Goal: Task Accomplishment & Management: Complete application form

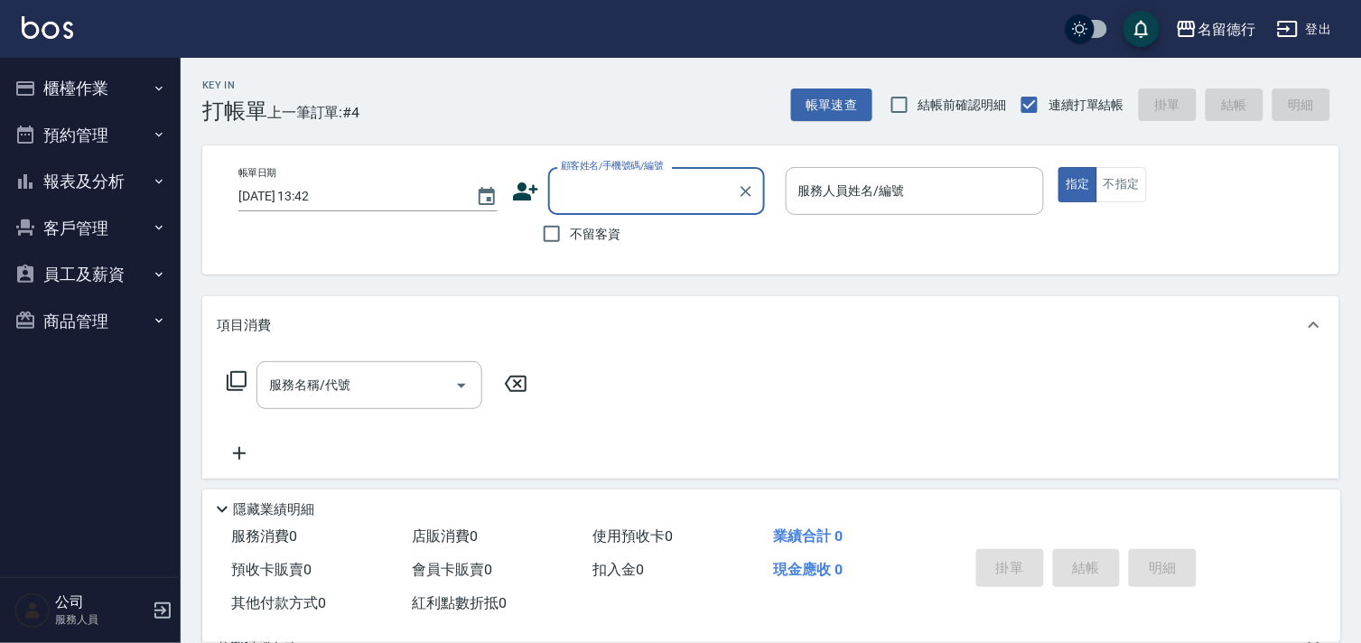
click at [616, 201] on input "顧客姓名/手機號碼/編號" at bounding box center [642, 191] width 173 height 32
type input "林"
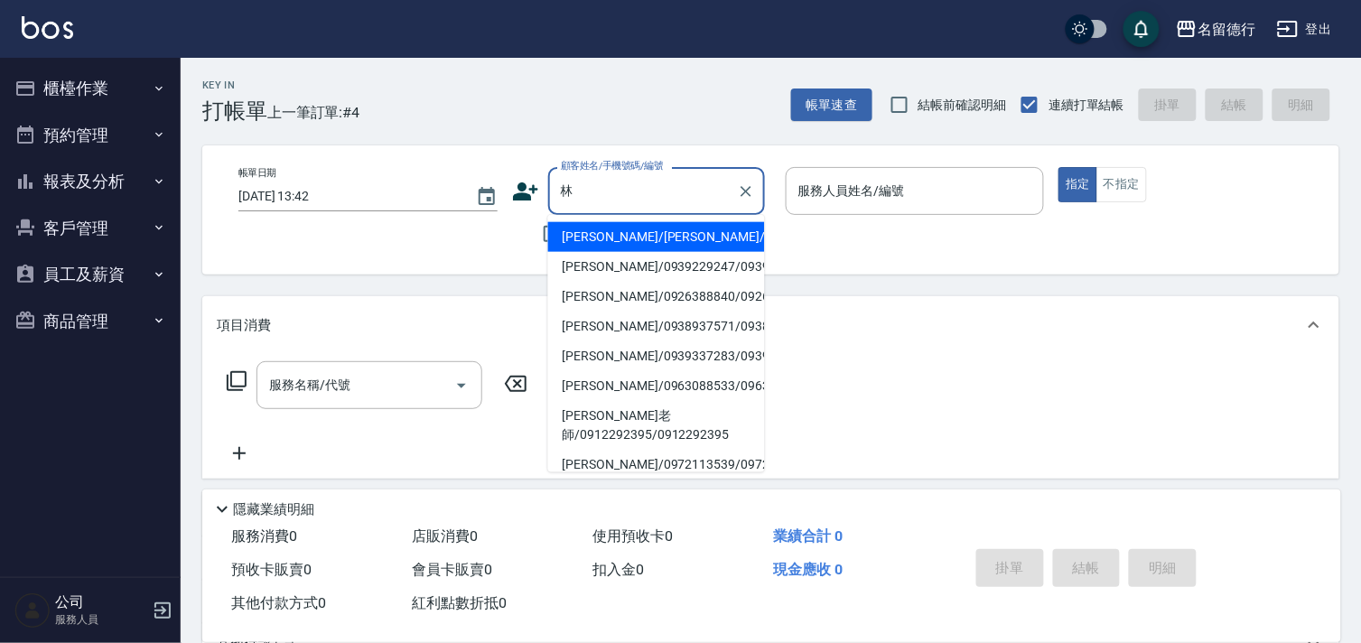
click at [651, 175] on input "林" at bounding box center [642, 191] width 173 height 32
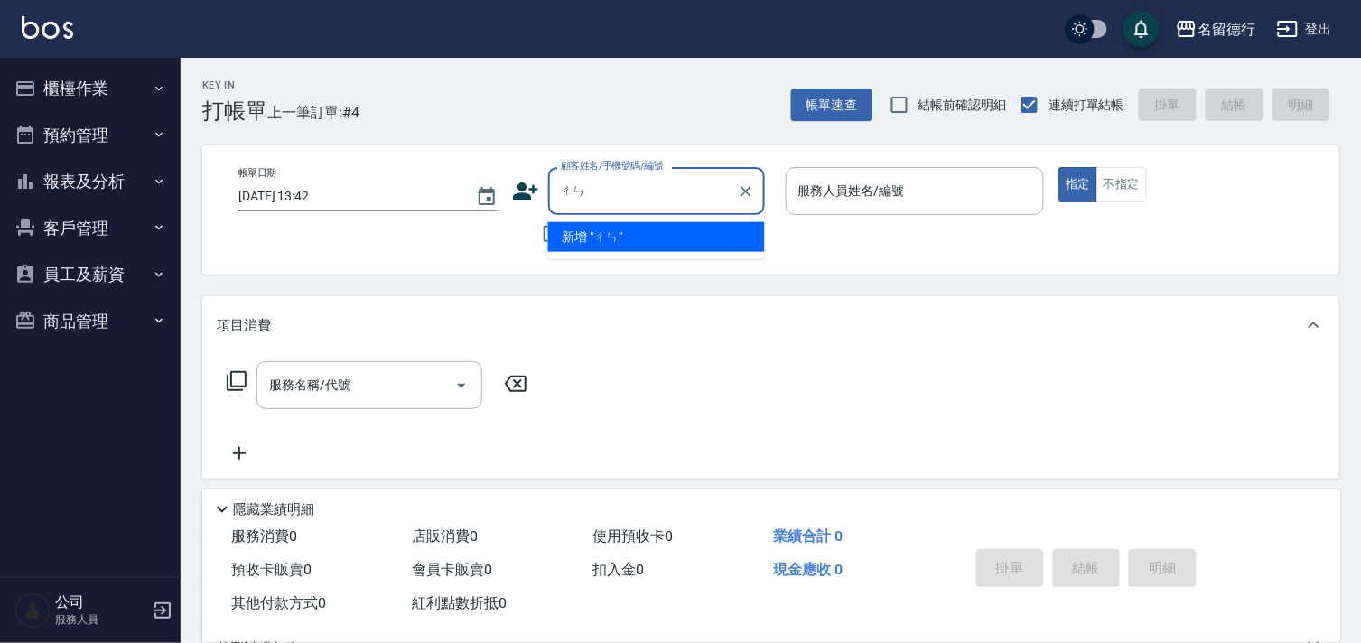
type input "陳"
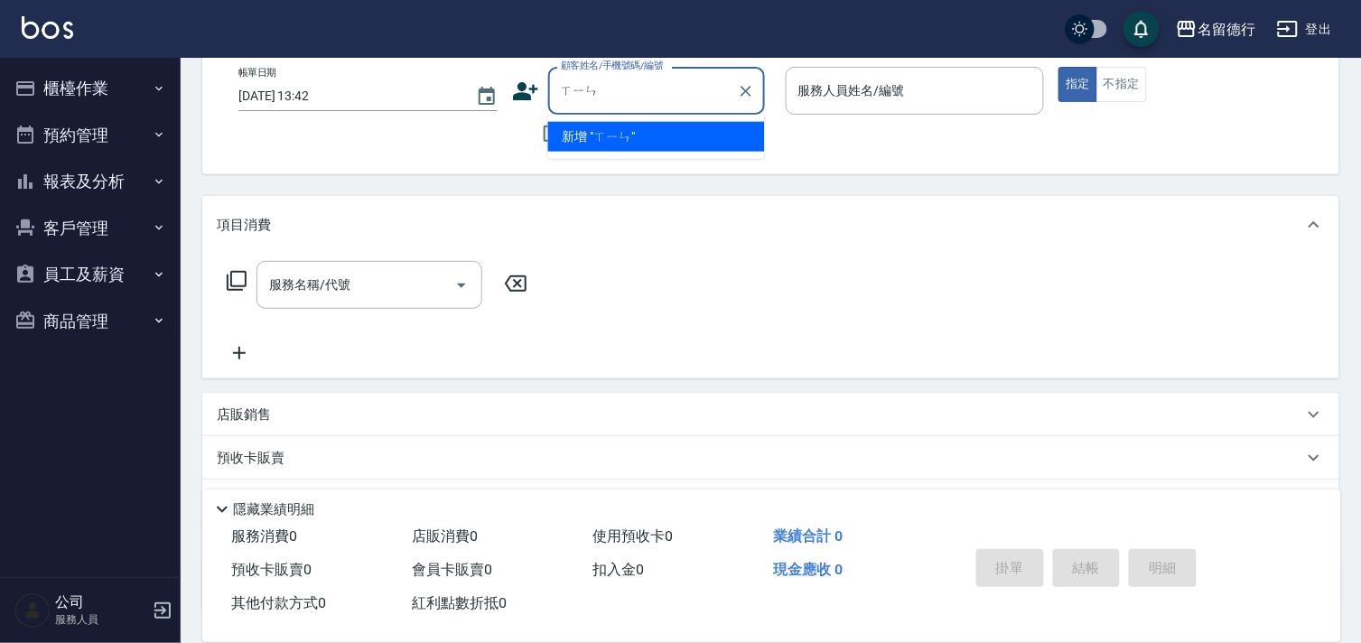
type input "信"
click at [691, 152] on li "[PERSON_NAME]/0958049944/0958049944" at bounding box center [656, 137] width 217 height 30
type input "[PERSON_NAME]/0958049944/0958049944"
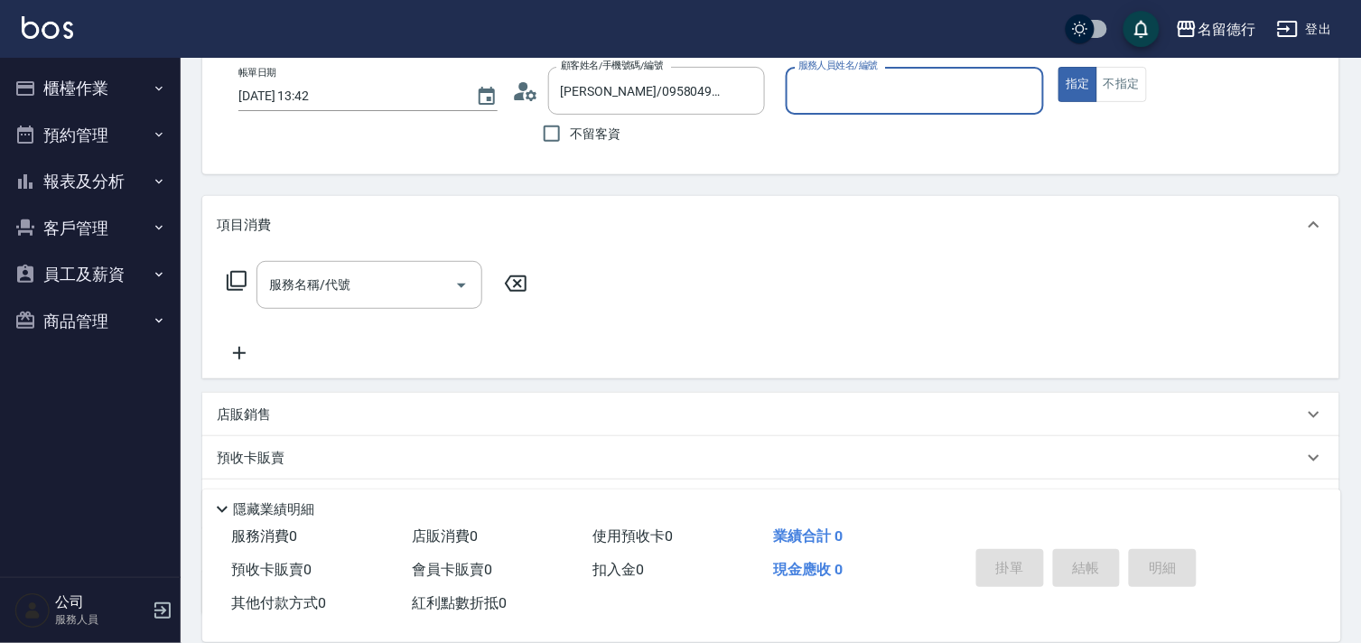
click at [968, 70] on div "服務人員姓名/編號" at bounding box center [915, 91] width 259 height 48
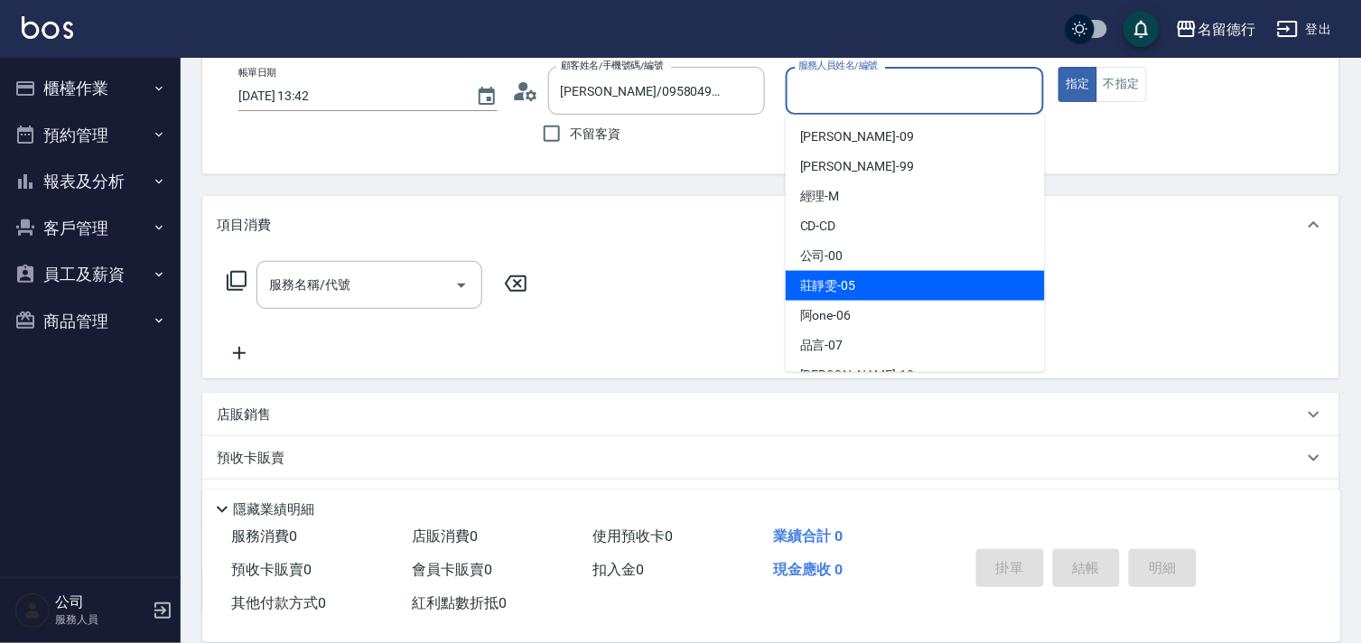
click at [926, 286] on div "[PERSON_NAME]-05" at bounding box center [915, 286] width 259 height 30
type input "[PERSON_NAME]-05"
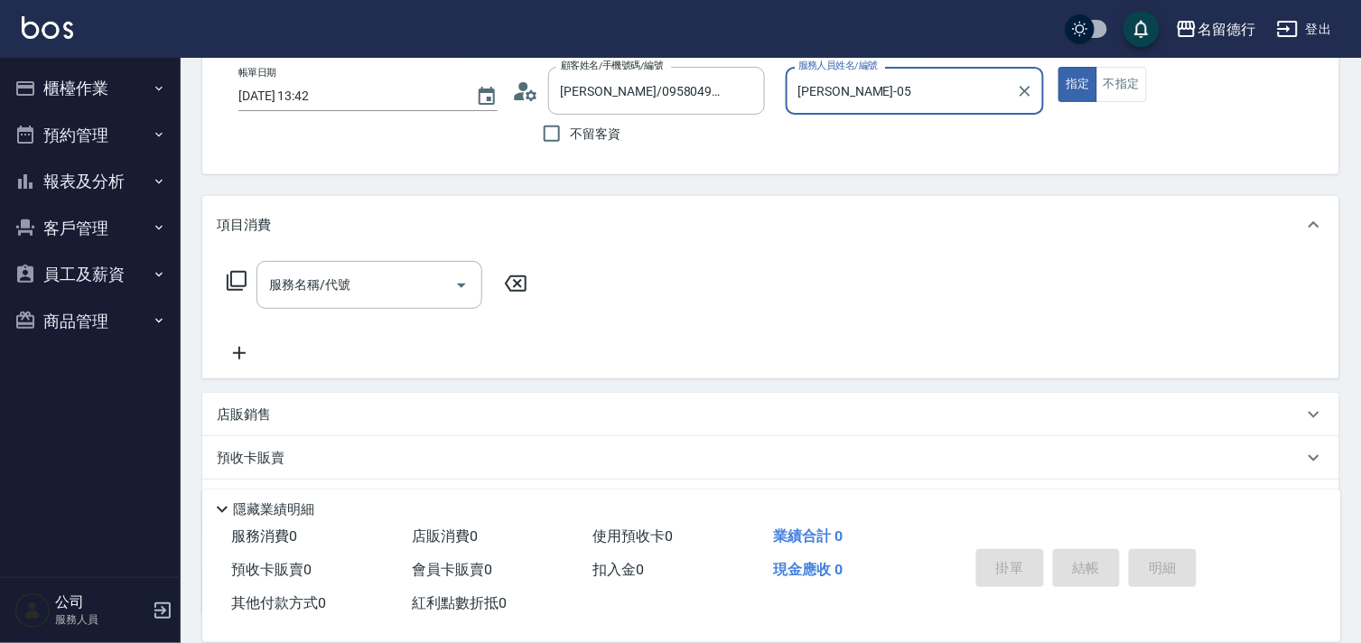
click at [238, 280] on icon at bounding box center [237, 281] width 22 height 22
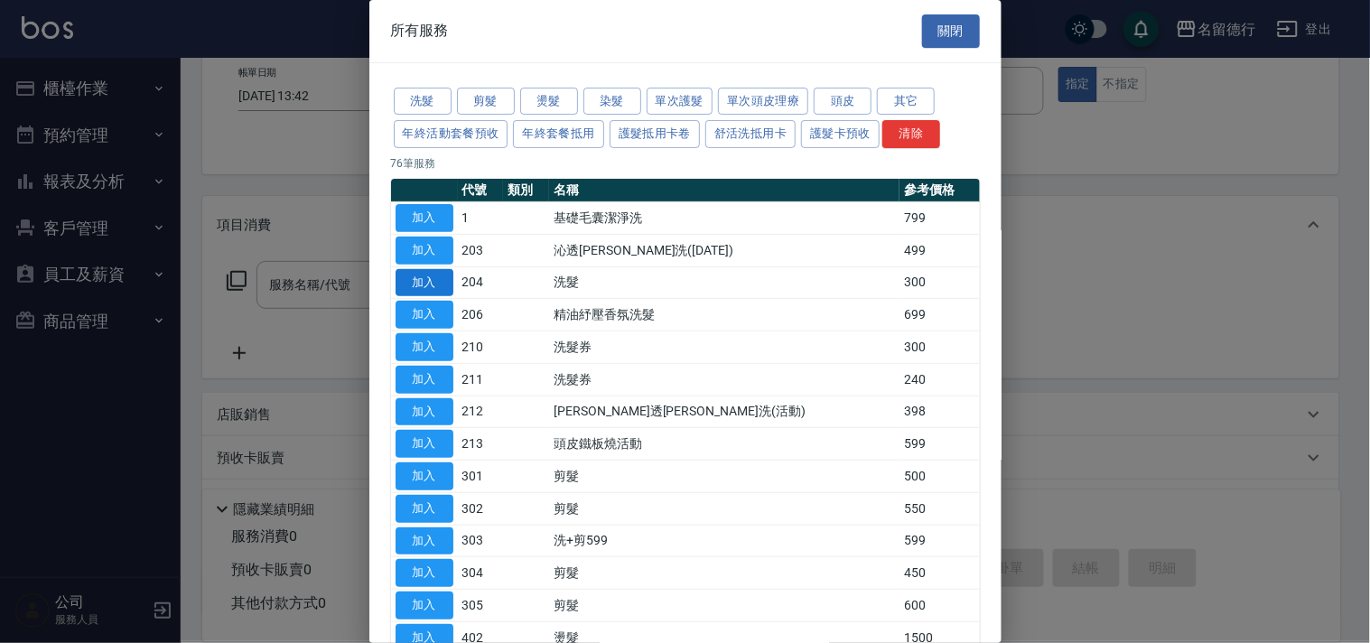
click at [434, 292] on button "加入" at bounding box center [424, 283] width 58 height 28
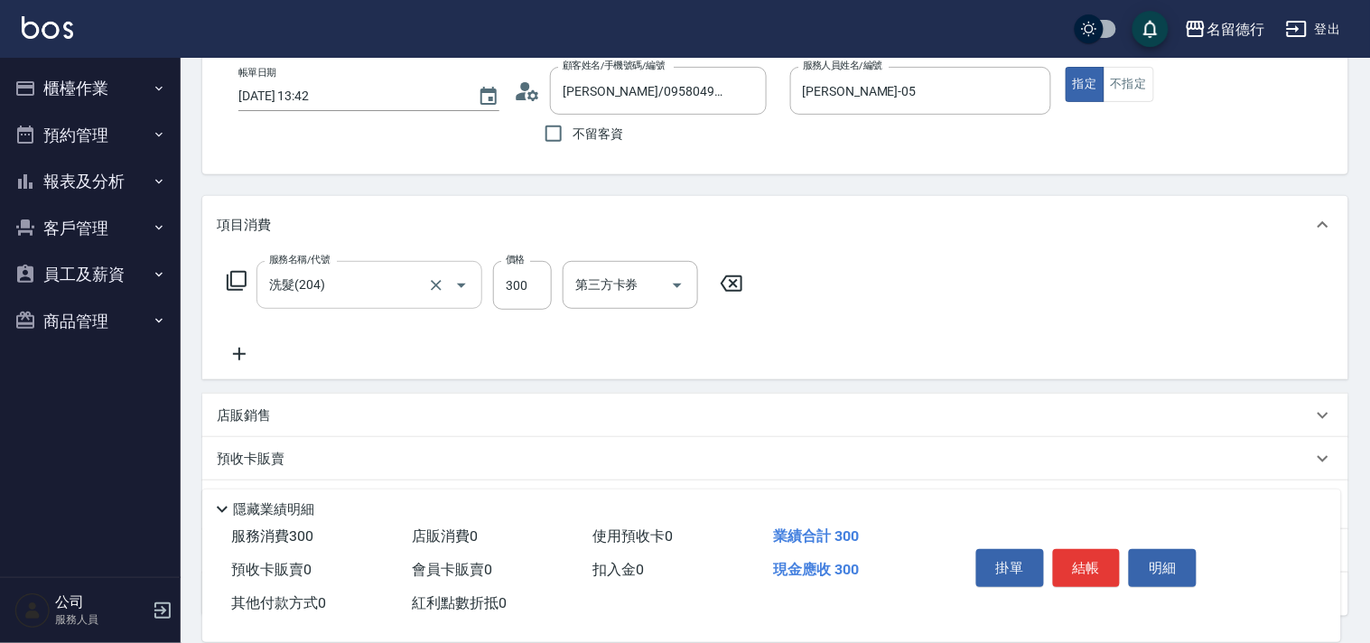
type input "洗髮(204)"
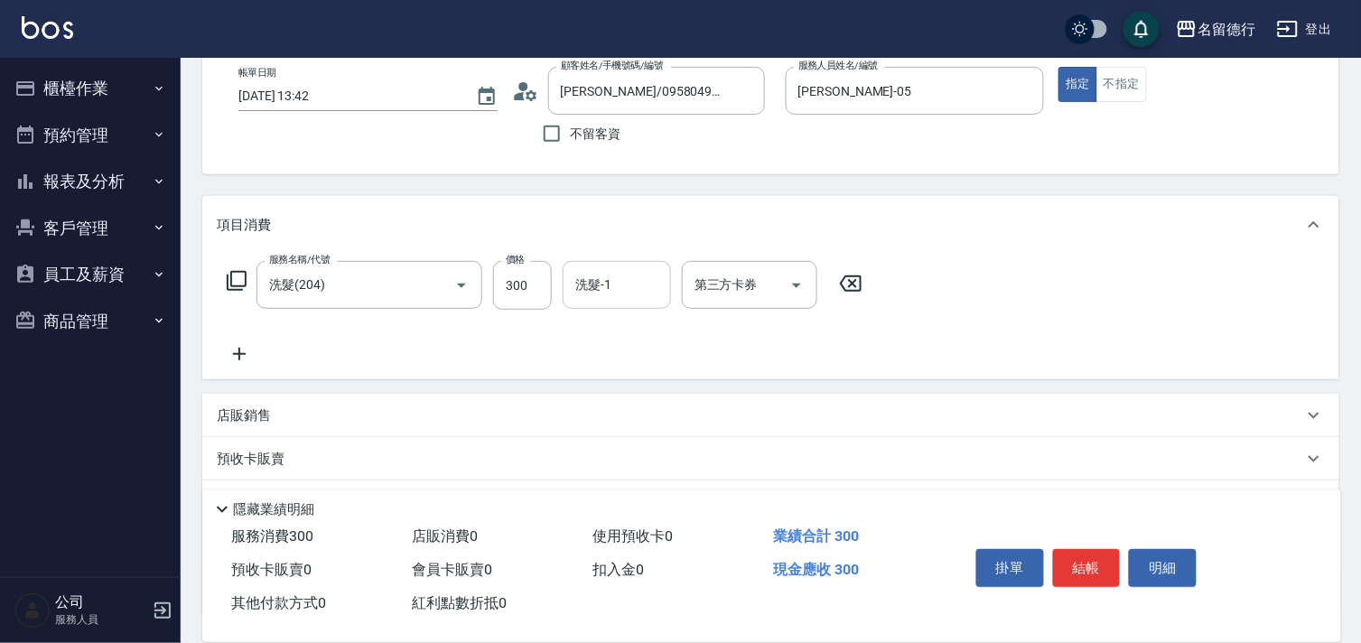
click at [662, 277] on div "洗髮-1" at bounding box center [617, 285] width 108 height 48
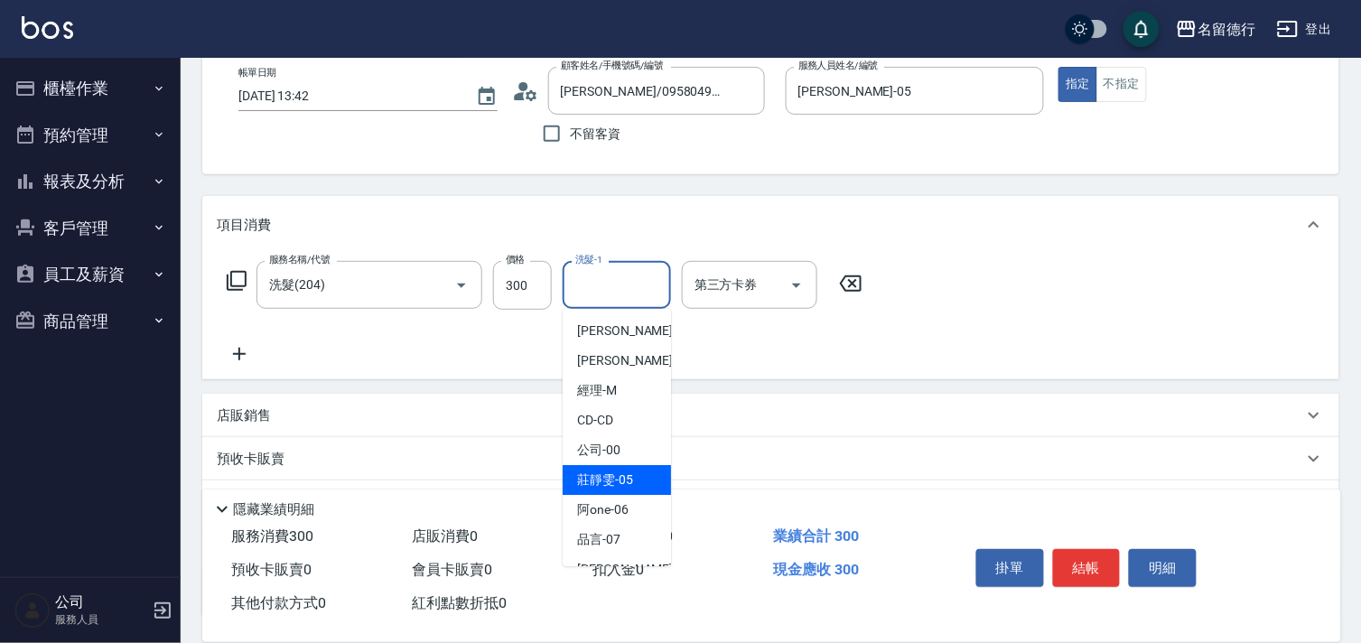
click at [637, 479] on div "[PERSON_NAME]-05" at bounding box center [617, 480] width 108 height 30
type input "[PERSON_NAME]-05"
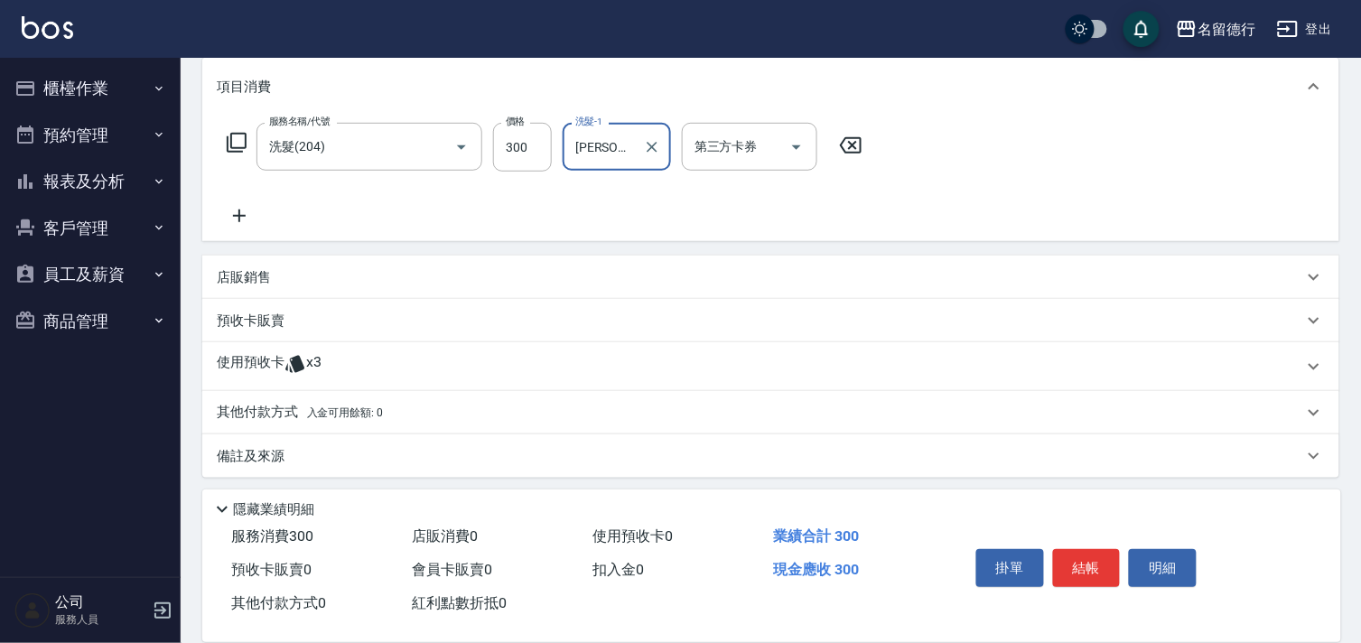
scroll to position [244, 0]
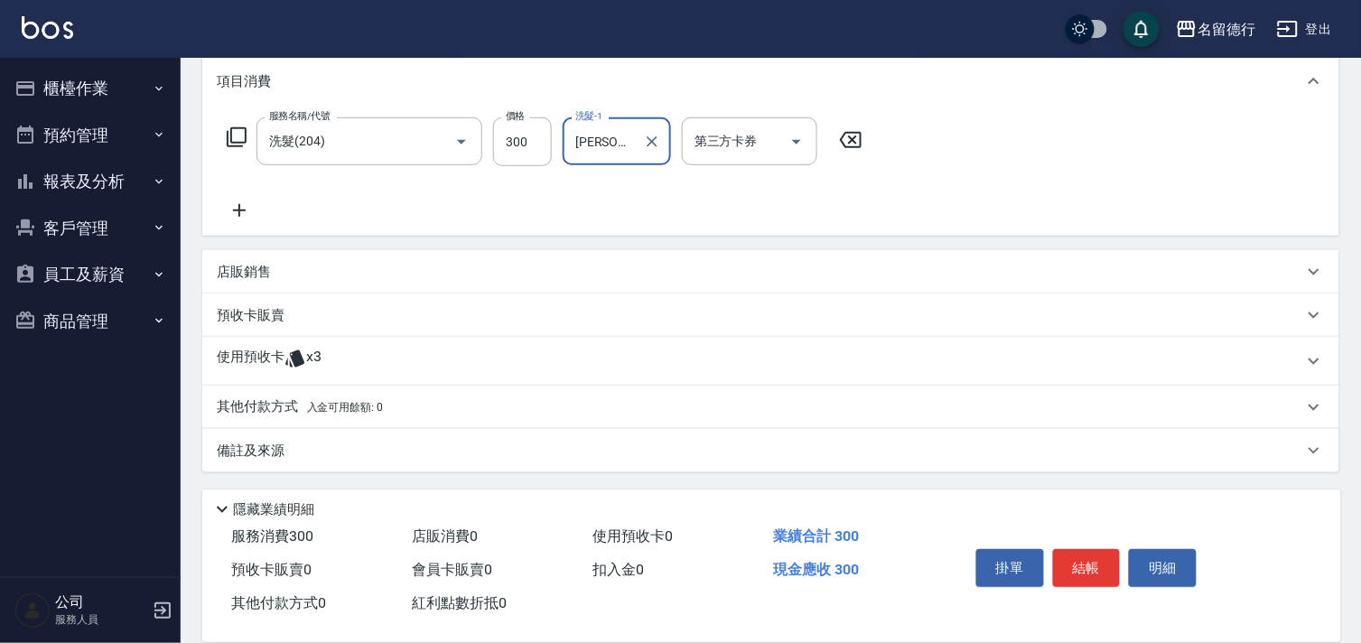
click at [228, 357] on p "使用預收卡" at bounding box center [251, 361] width 68 height 27
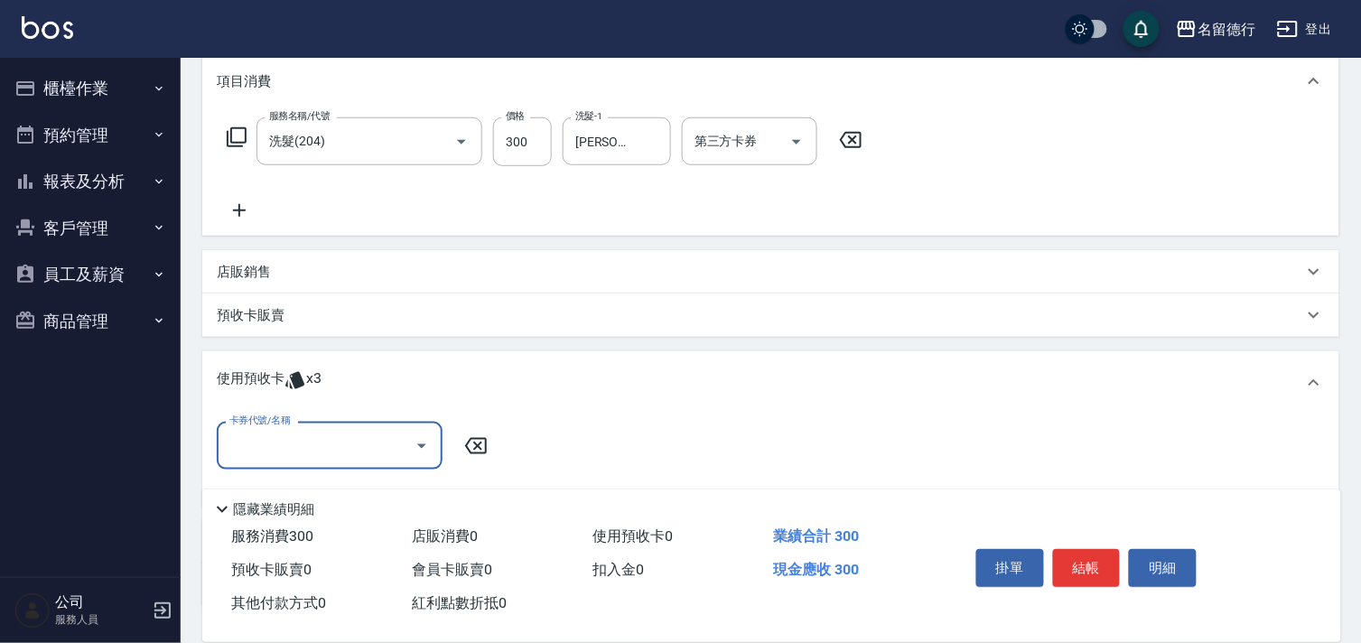
scroll to position [0, 0]
click at [343, 451] on input "卡券代號/名稱" at bounding box center [316, 446] width 182 height 32
click at [354, 492] on div "113-粉甜心3送1 剩餘3張" at bounding box center [330, 492] width 226 height 30
type input "113-粉甜心3送1"
click at [563, 446] on div "護髮-1 護髮-1" at bounding box center [590, 447] width 135 height 48
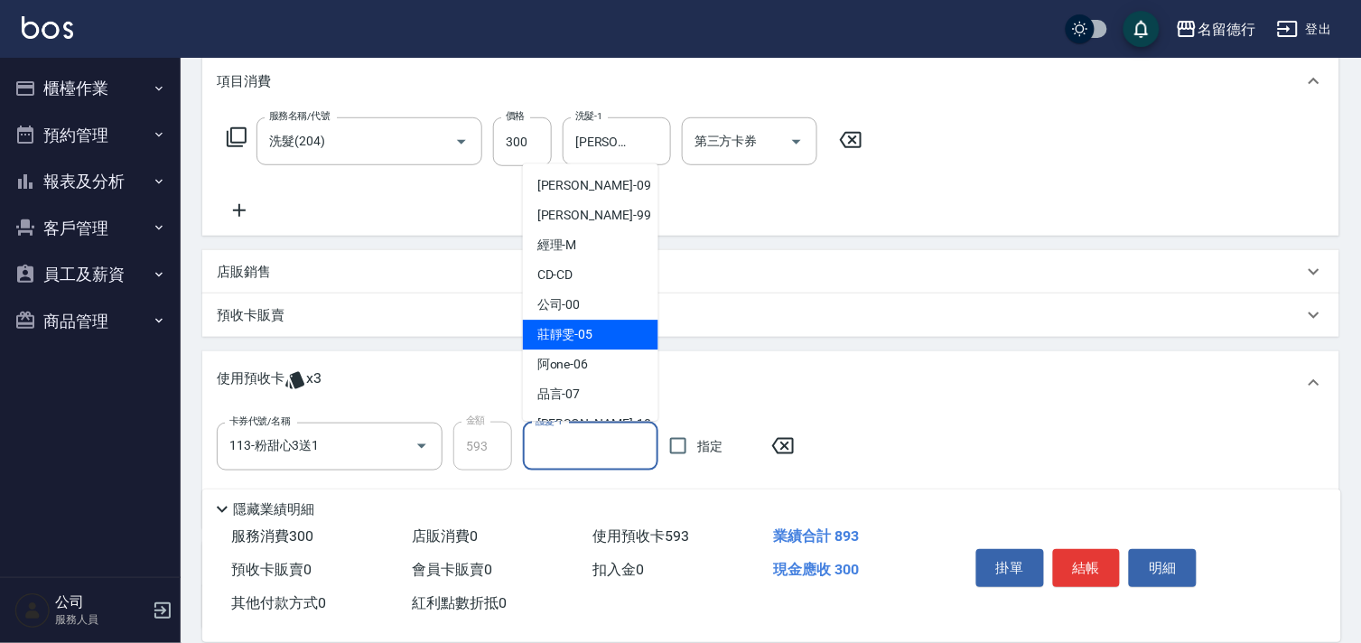
click at [578, 336] on span "[PERSON_NAME]-05" at bounding box center [565, 335] width 56 height 19
type input "[PERSON_NAME]-05"
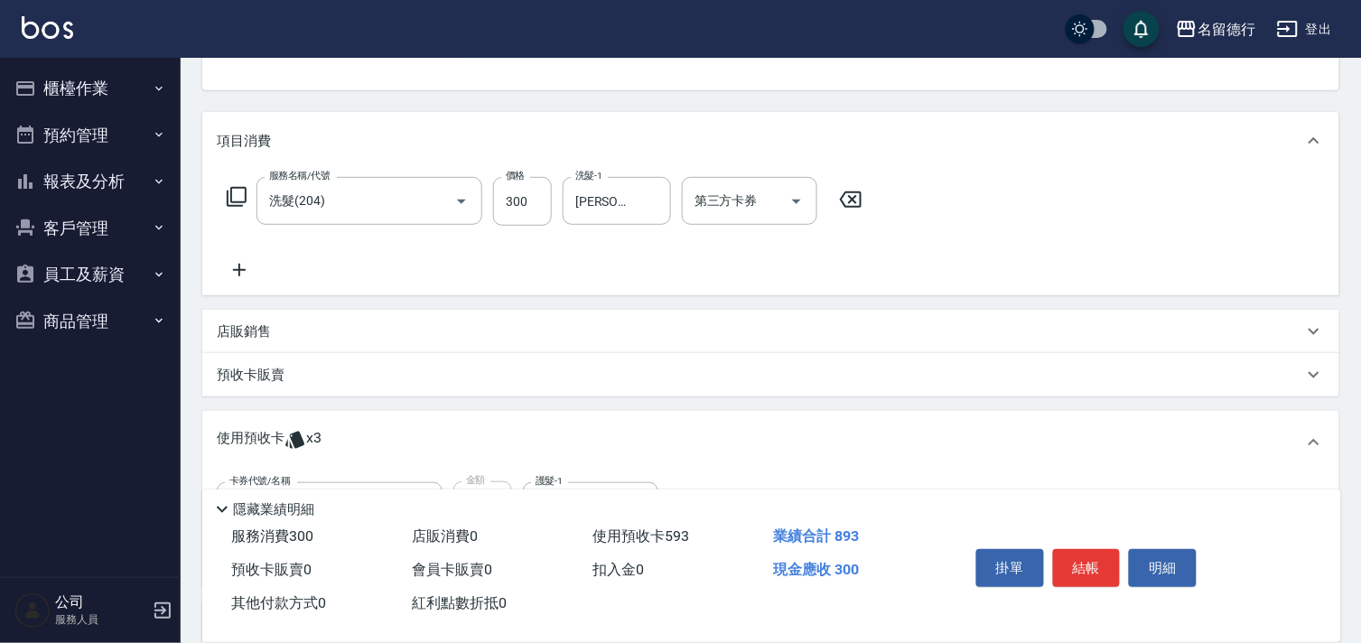
scroll to position [200, 0]
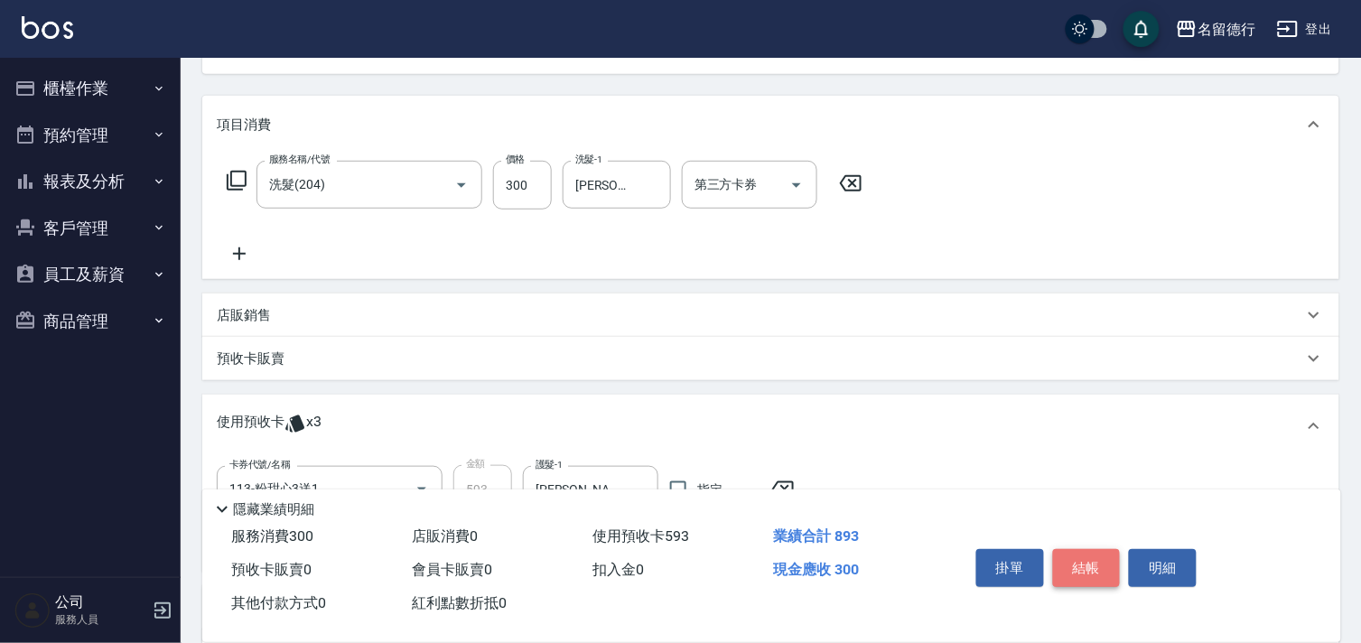
click at [1096, 570] on button "結帳" at bounding box center [1087, 568] width 68 height 38
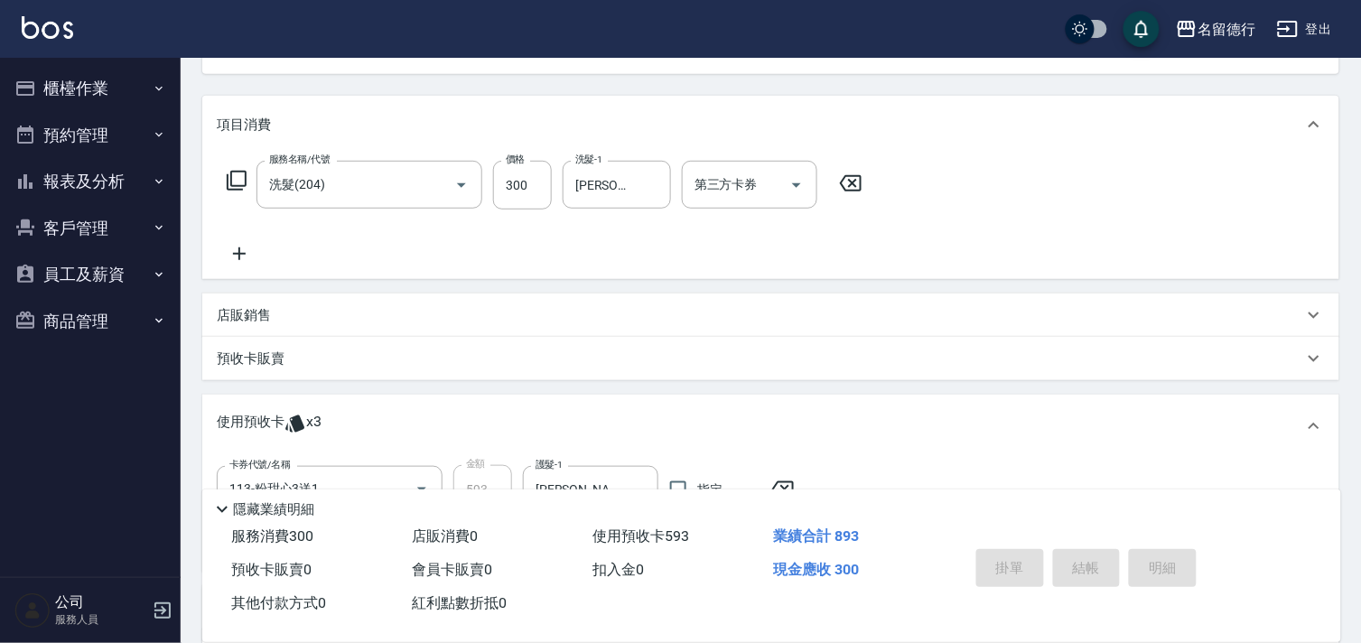
type input "[DATE] 14:23"
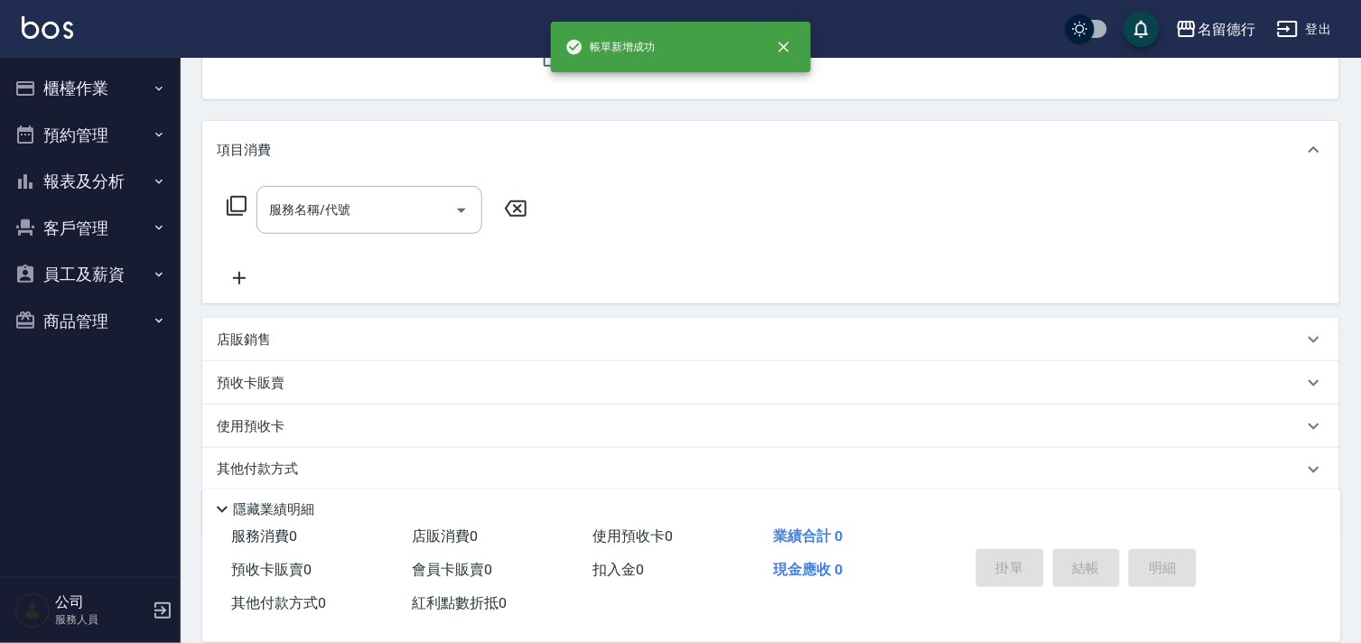
scroll to position [0, 0]
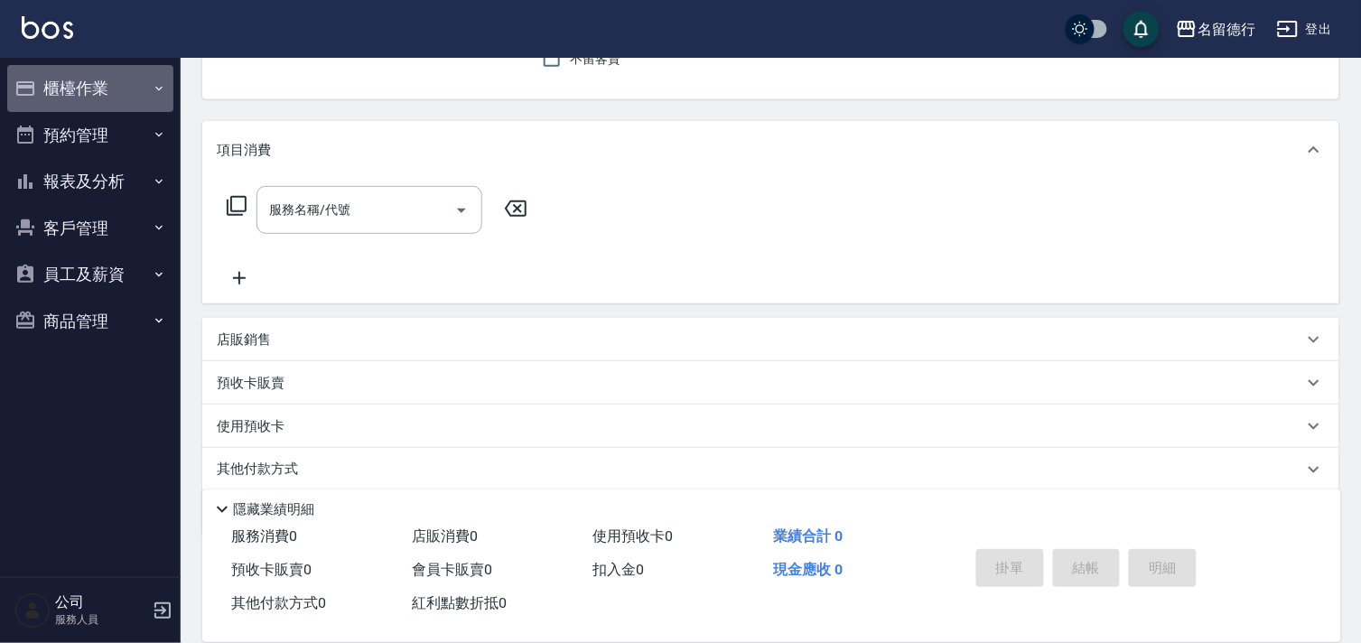
click at [84, 88] on button "櫃檯作業" at bounding box center [90, 88] width 166 height 47
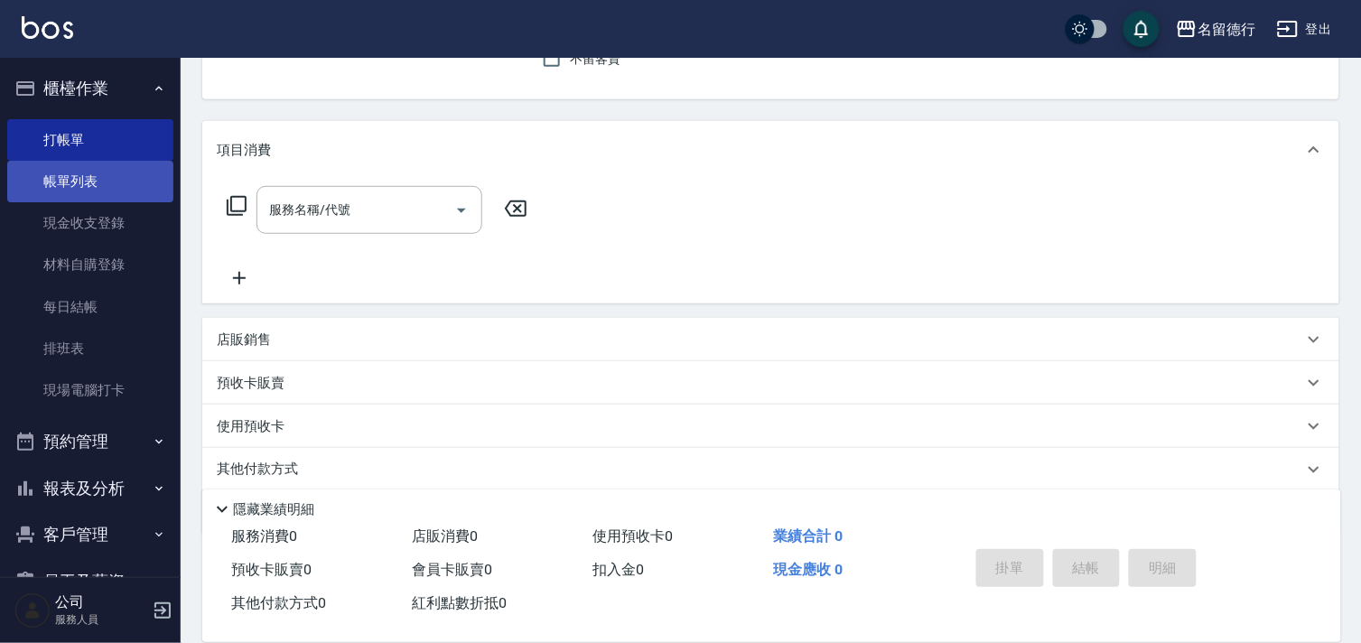
click at [65, 178] on link "帳單列表" at bounding box center [90, 182] width 166 height 42
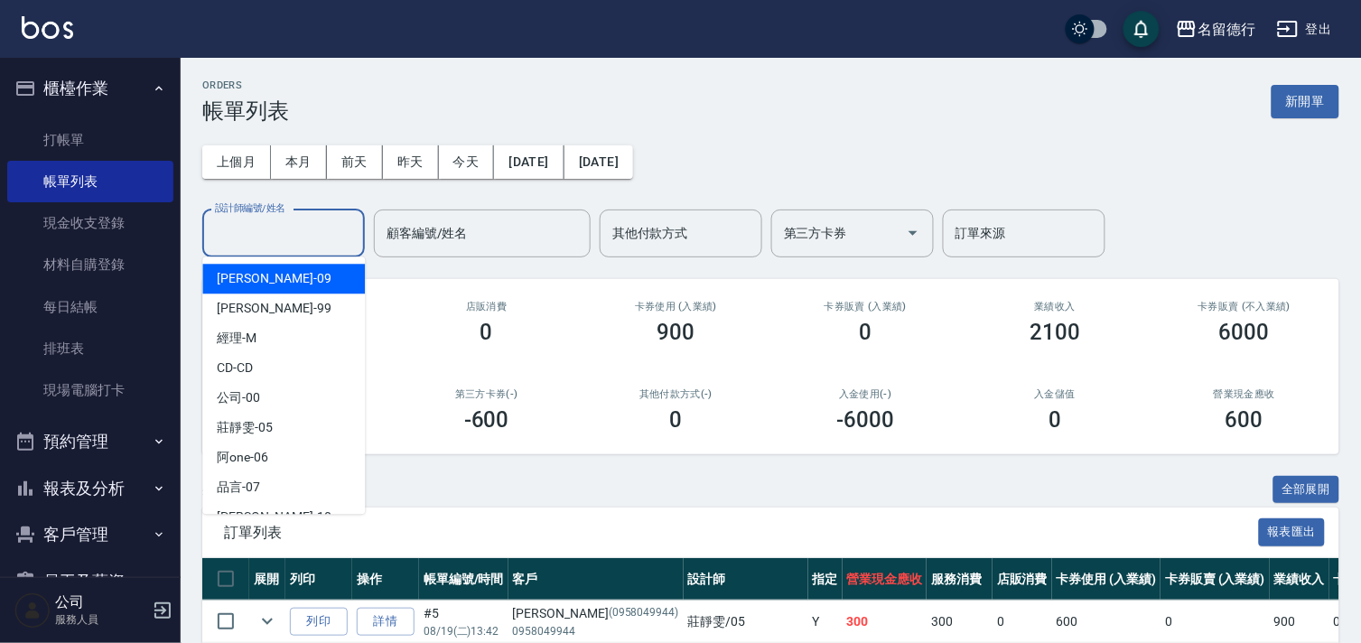
click at [287, 228] on input "設計師編號/姓名" at bounding box center [283, 234] width 146 height 32
click at [275, 272] on div "[PERSON_NAME] -09" at bounding box center [283, 279] width 163 height 30
type input "[PERSON_NAME]-09"
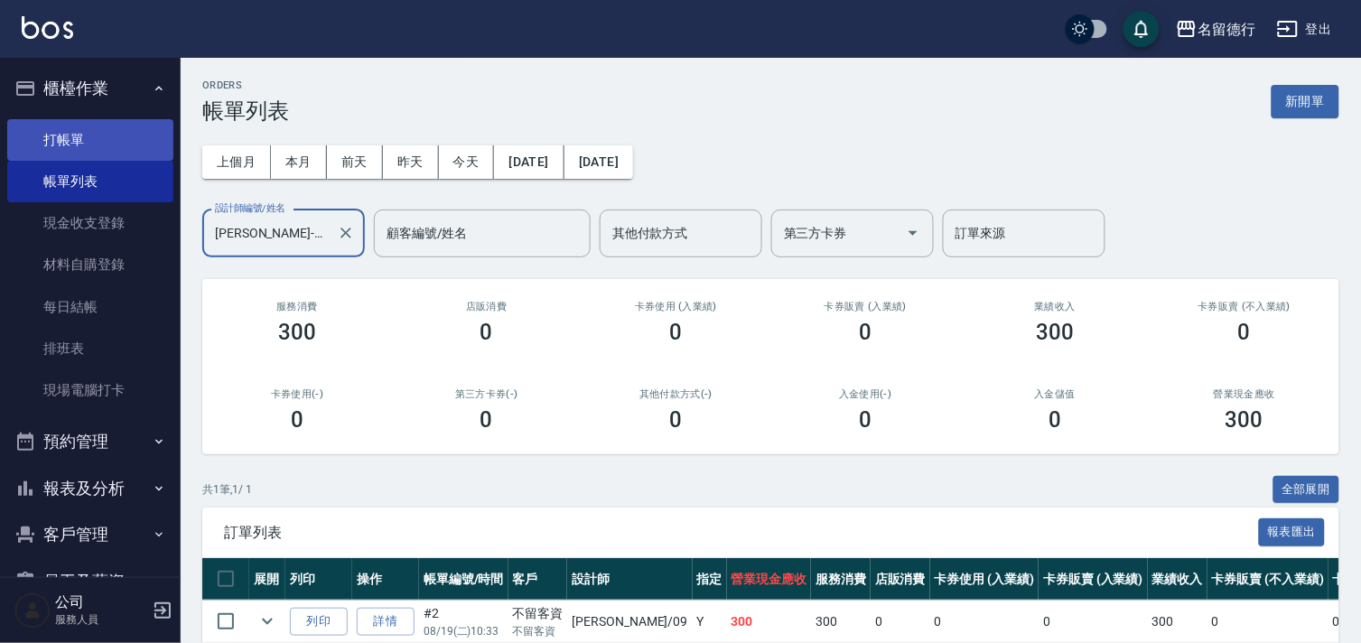
click at [84, 151] on link "打帳單" at bounding box center [90, 140] width 166 height 42
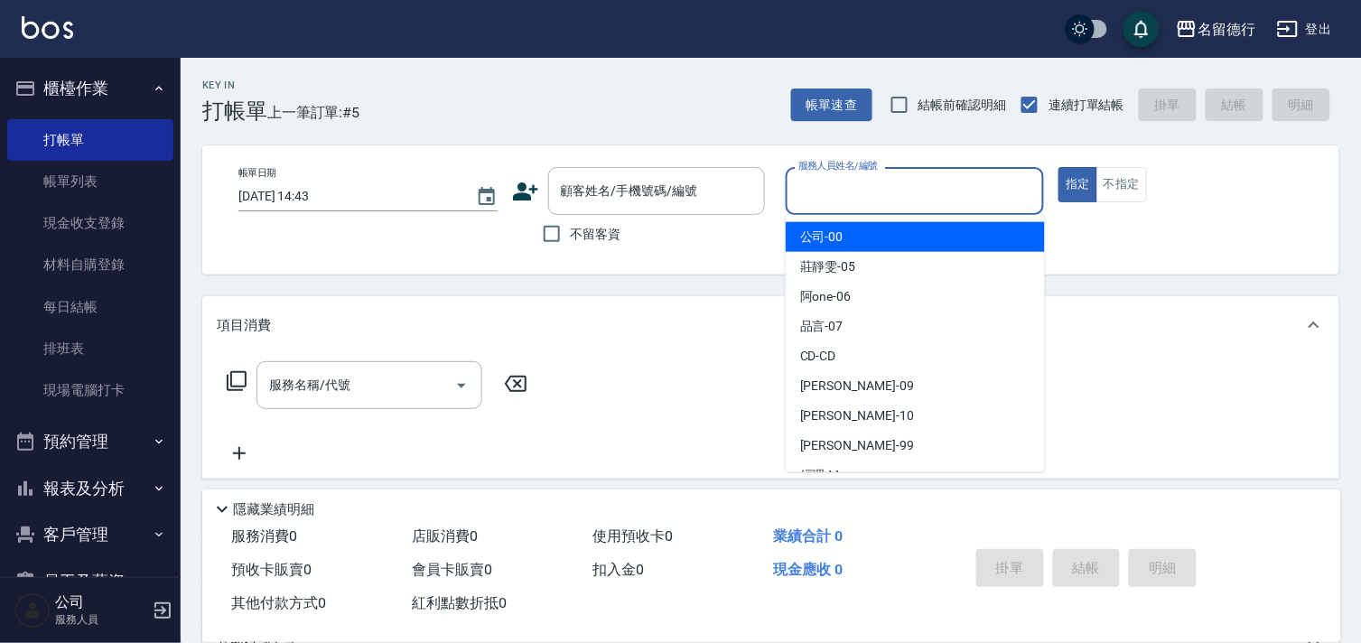
click at [814, 195] on input "服務人員姓名/編號" at bounding box center [915, 191] width 243 height 32
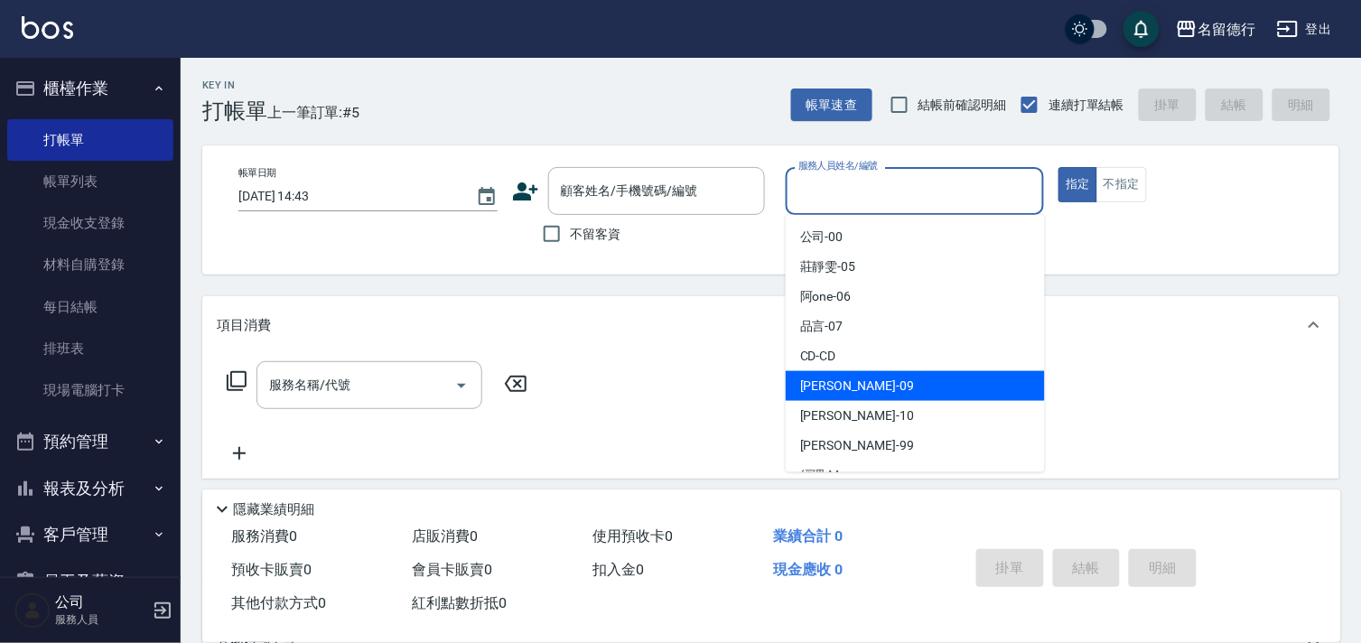
click at [837, 388] on span "[PERSON_NAME] -09" at bounding box center [857, 386] width 114 height 19
type input "[PERSON_NAME]-09"
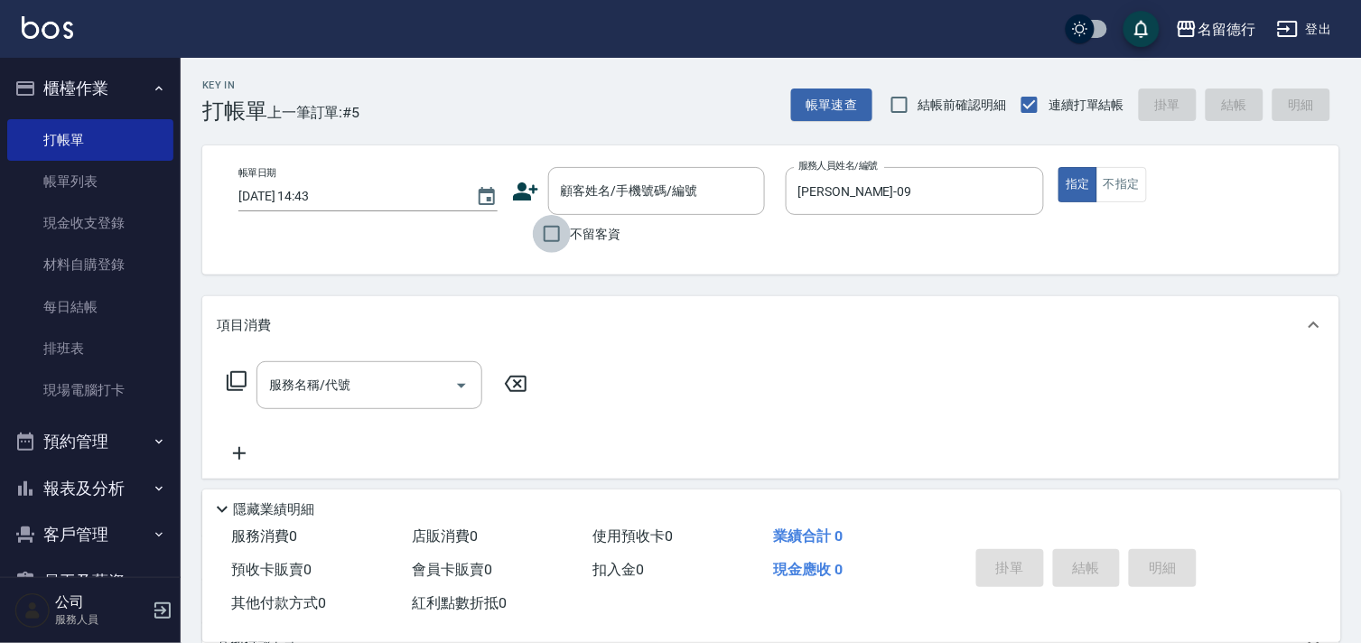
click at [555, 237] on input "不留客資" at bounding box center [552, 234] width 38 height 38
checkbox input "true"
click at [334, 380] on div "服務名稱/代號 服務名稱/代號" at bounding box center [369, 385] width 226 height 48
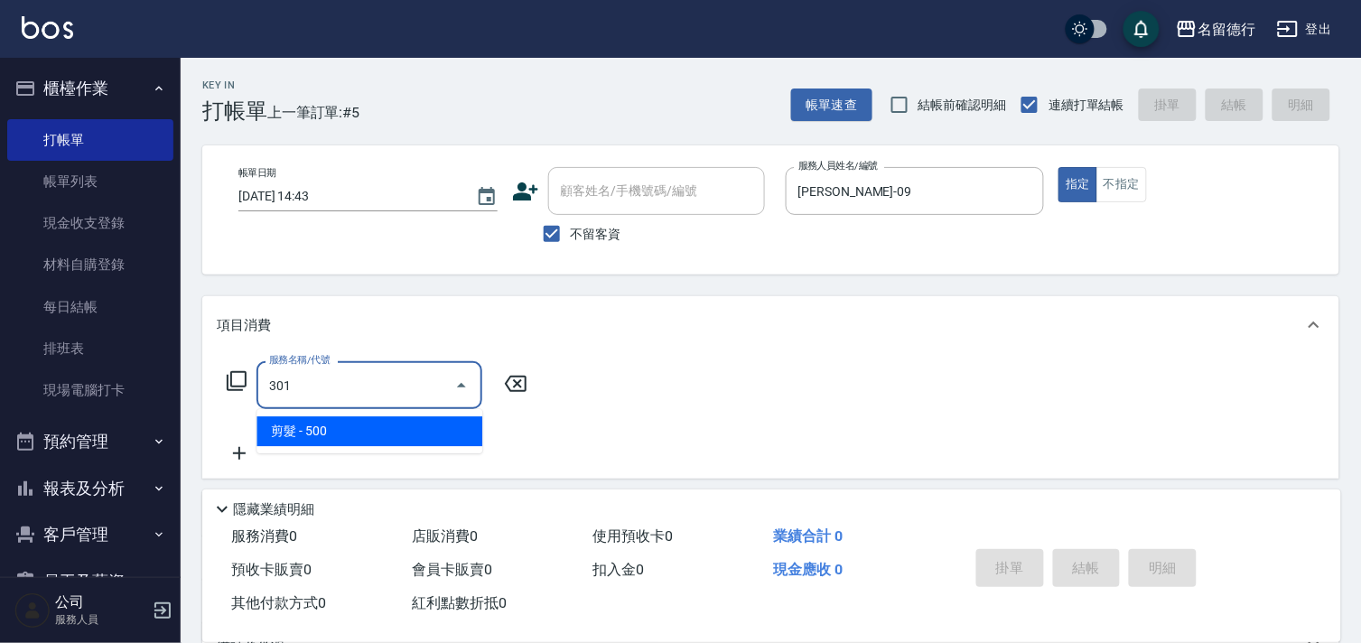
click at [386, 420] on span "剪髮 - 500" at bounding box center [369, 431] width 226 height 30
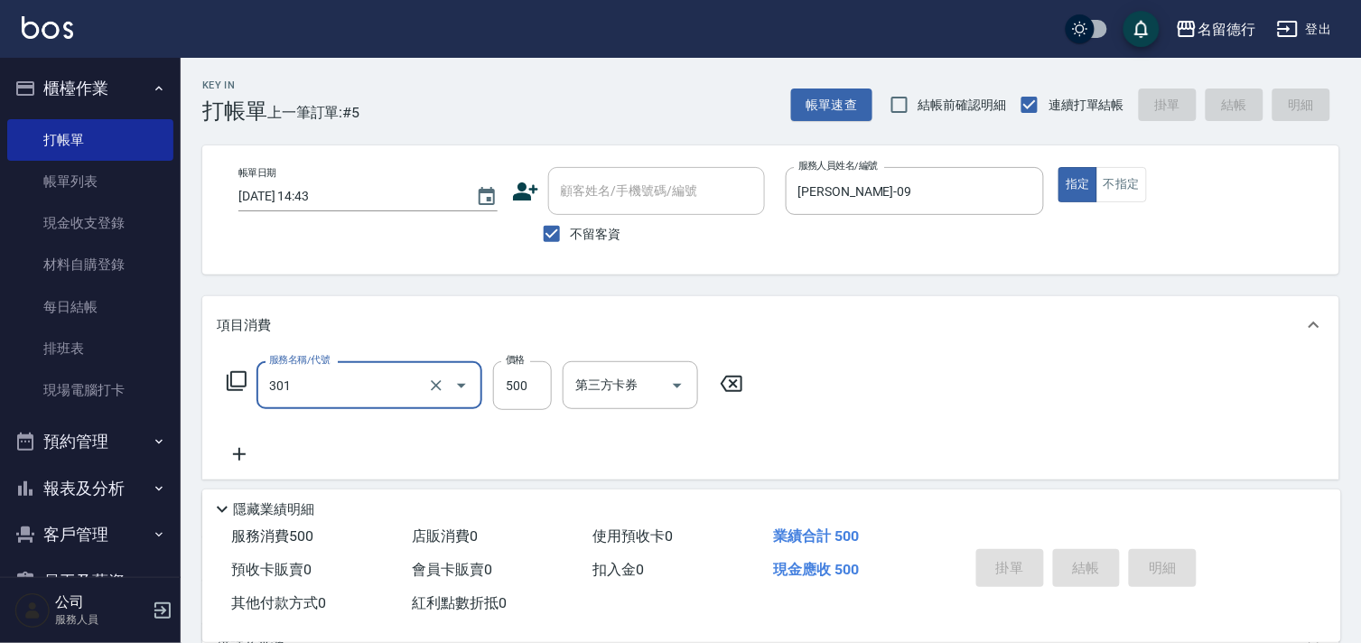
type input "301"
type input "[DATE] 14:44"
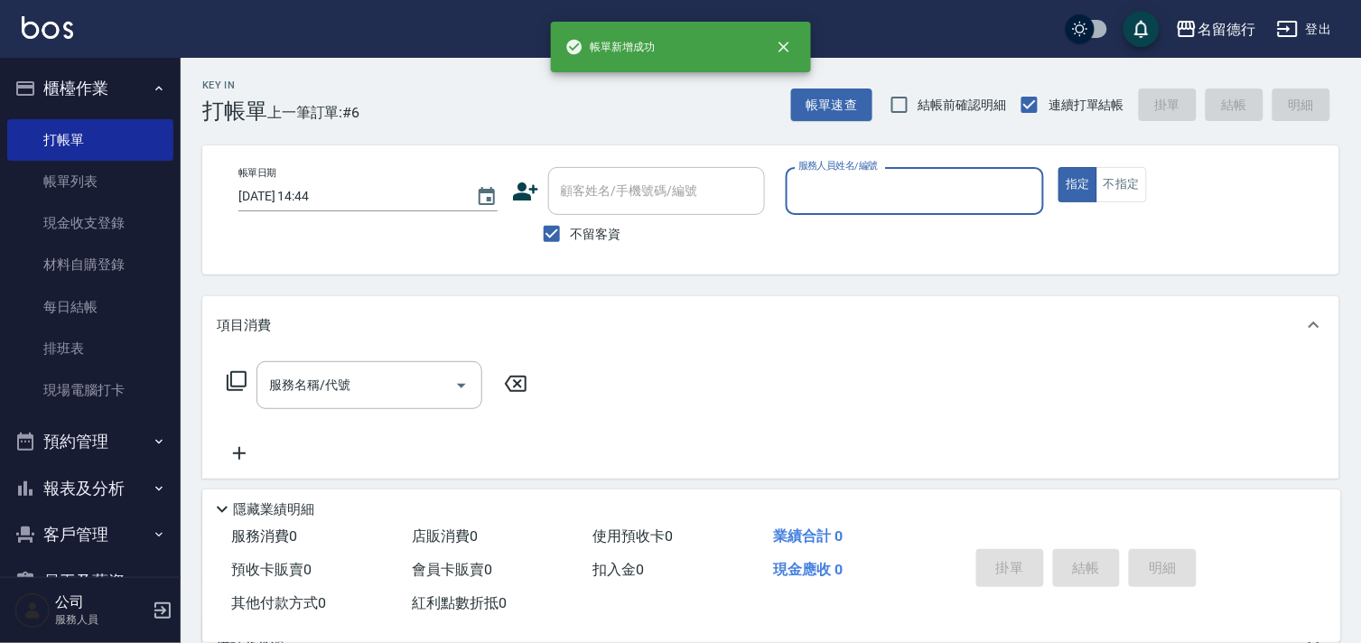
click at [847, 185] on input "服務人員姓名/編號" at bounding box center [915, 191] width 243 height 32
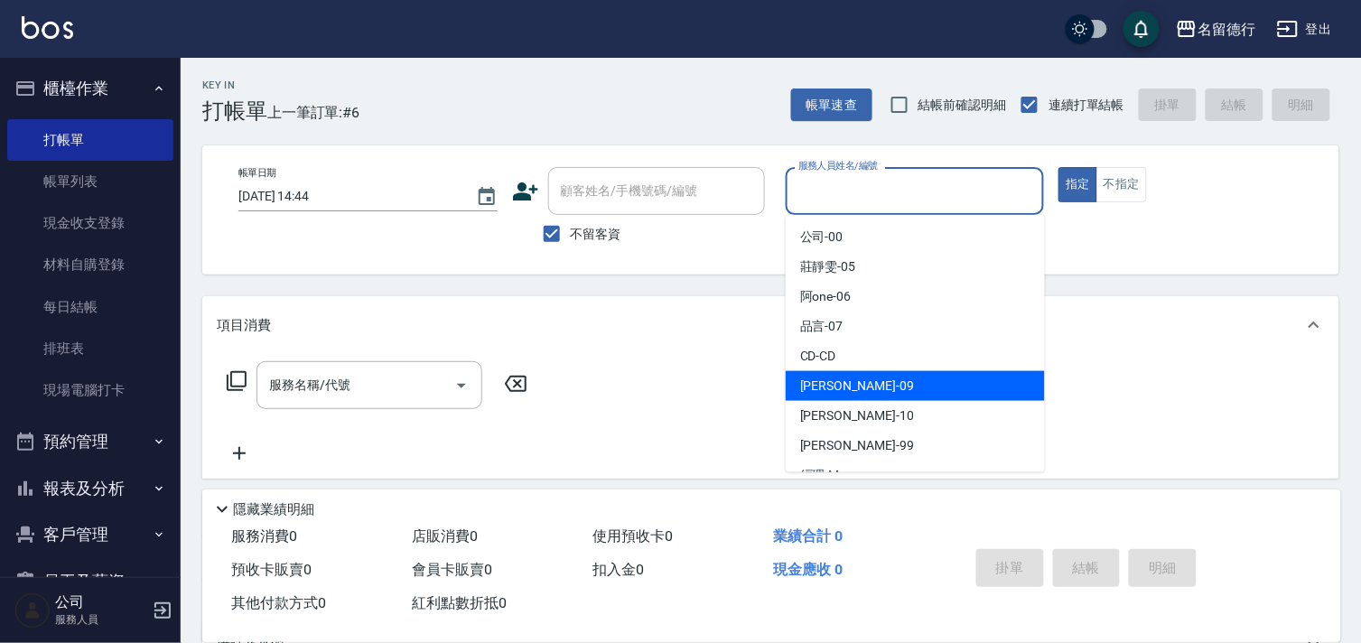
click at [825, 386] on span "[PERSON_NAME] -09" at bounding box center [857, 386] width 114 height 19
type input "[PERSON_NAME]-09"
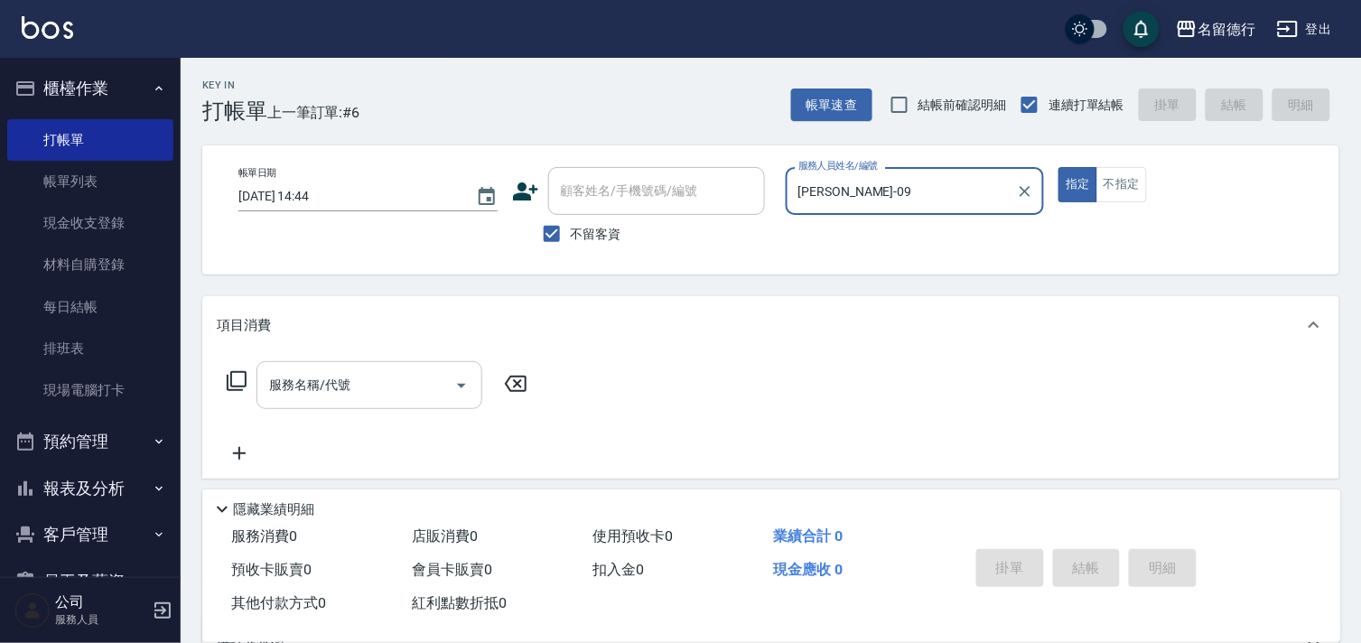
click at [409, 375] on input "服務名稱/代號" at bounding box center [356, 385] width 182 height 32
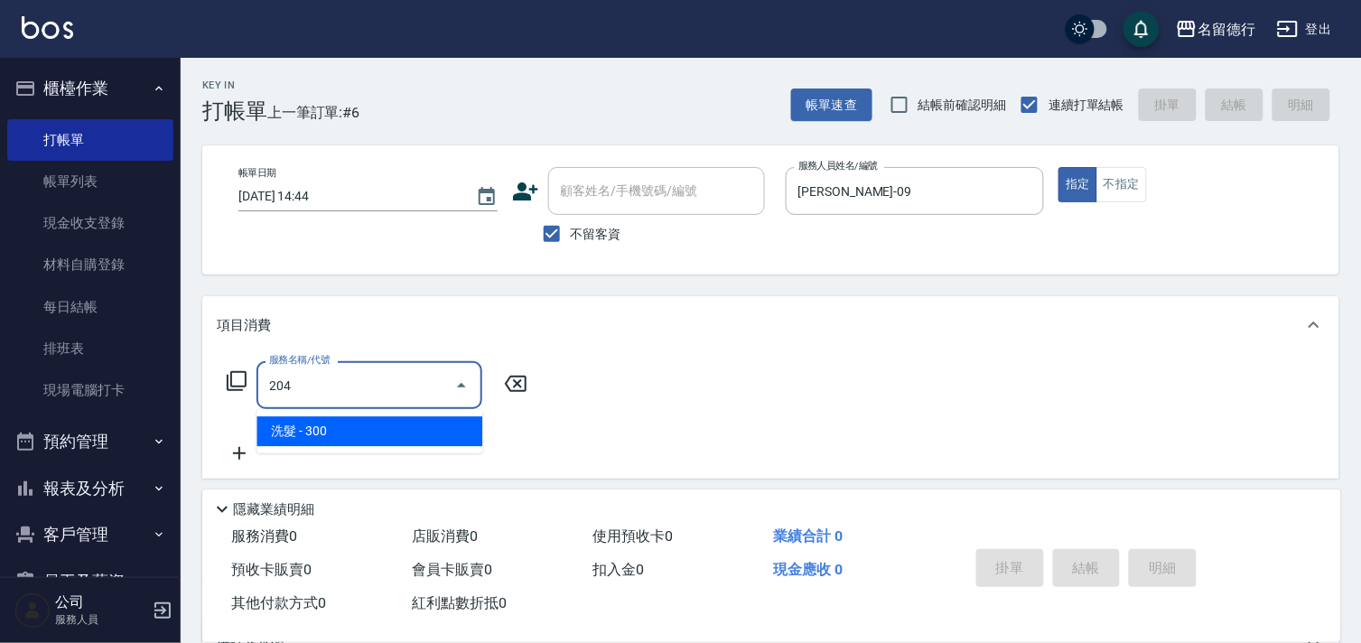
click at [402, 421] on span "洗髮 - 300" at bounding box center [369, 431] width 226 height 30
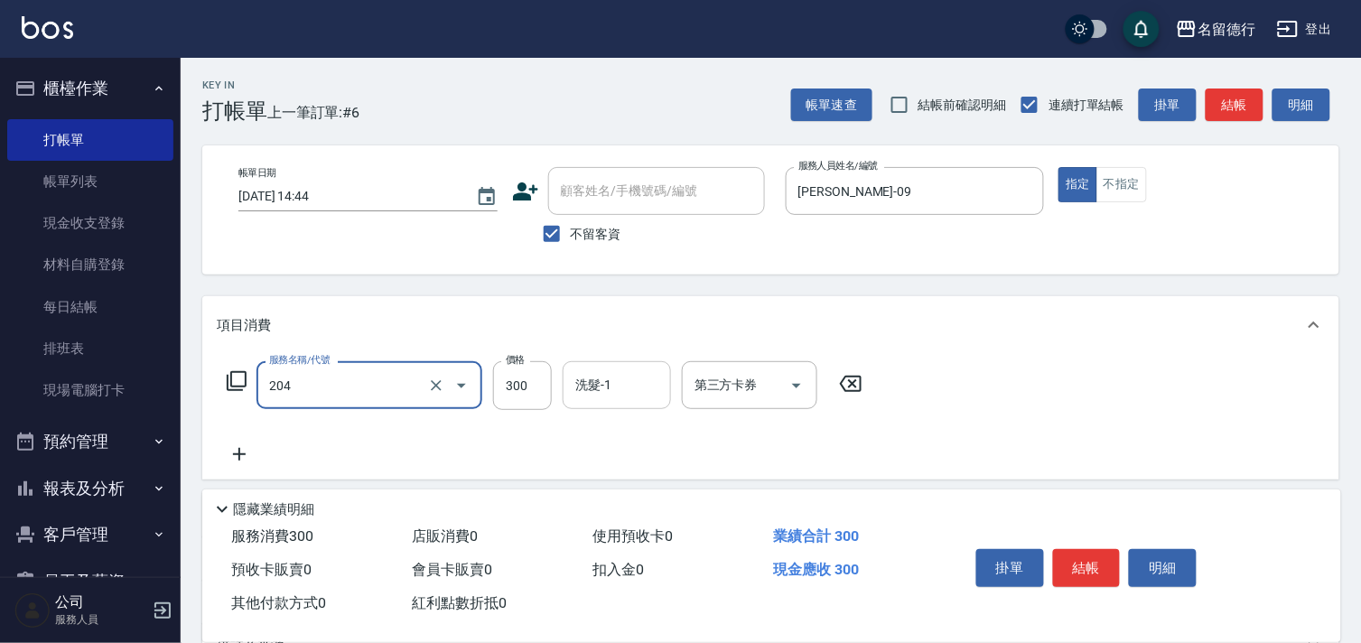
type input "洗髮(204)"
click at [597, 384] on div "洗髮-1 洗髮-1" at bounding box center [617, 385] width 108 height 48
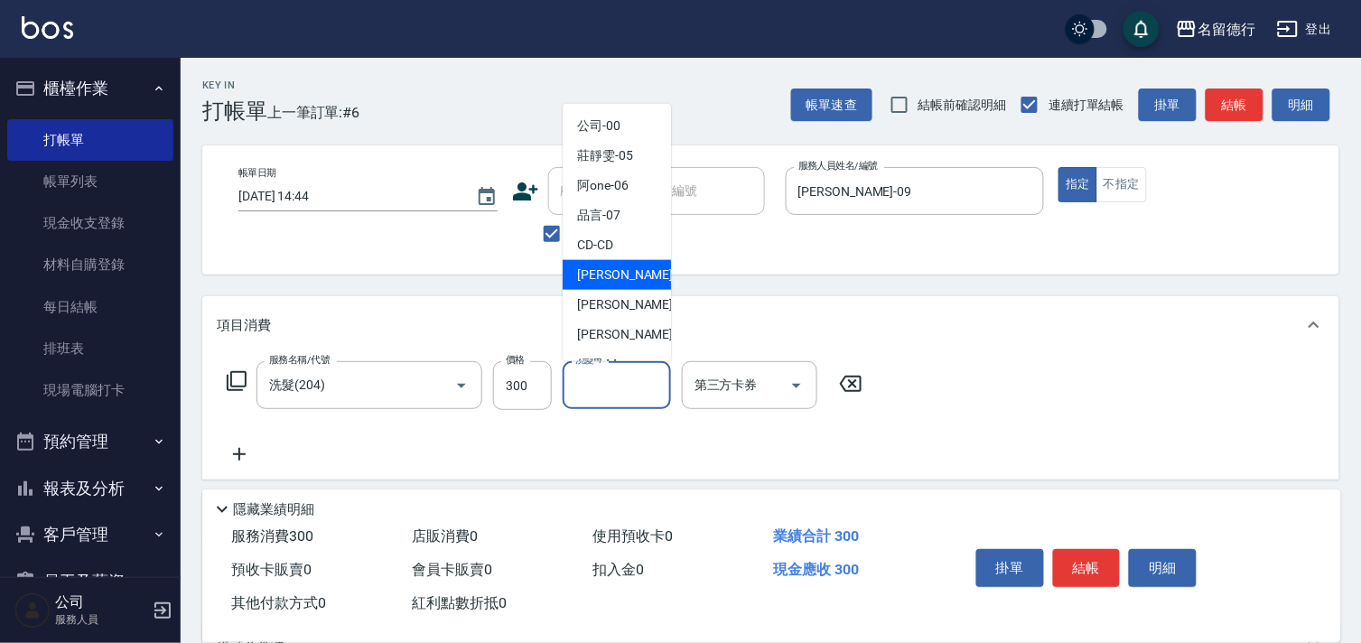
click at [600, 264] on div "[PERSON_NAME] -09" at bounding box center [617, 275] width 108 height 30
type input "[PERSON_NAME]-09"
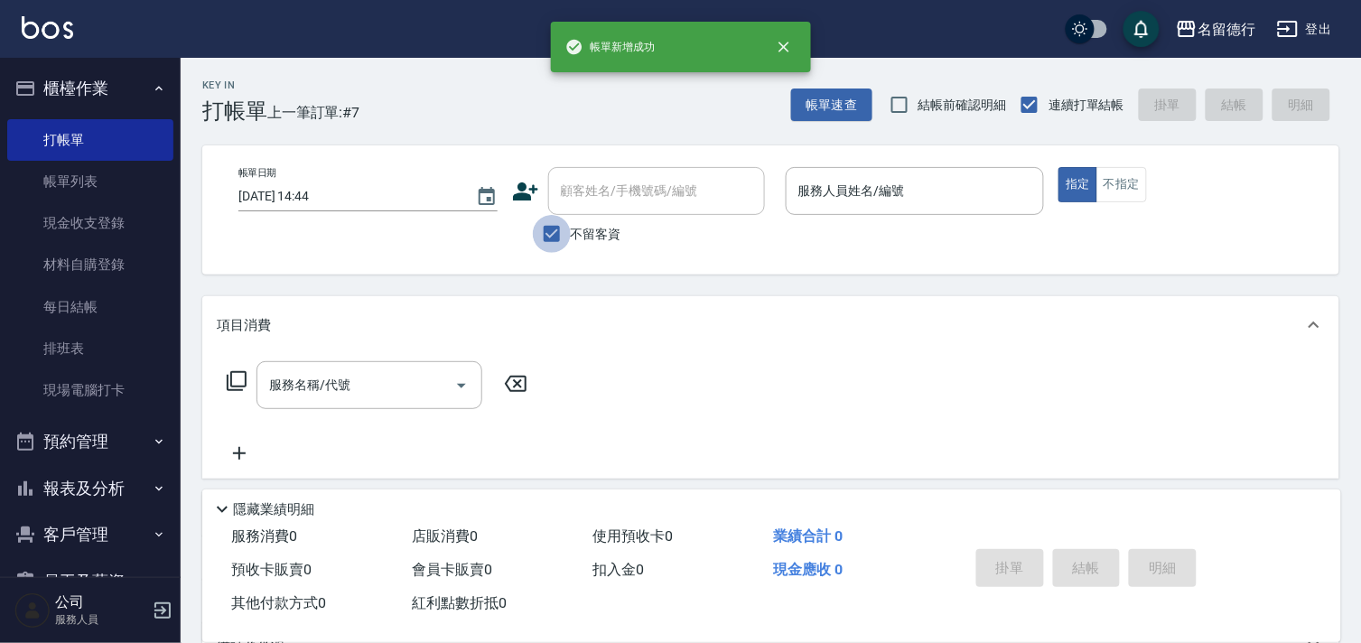
click at [554, 233] on input "不留客資" at bounding box center [552, 234] width 38 height 38
checkbox input "false"
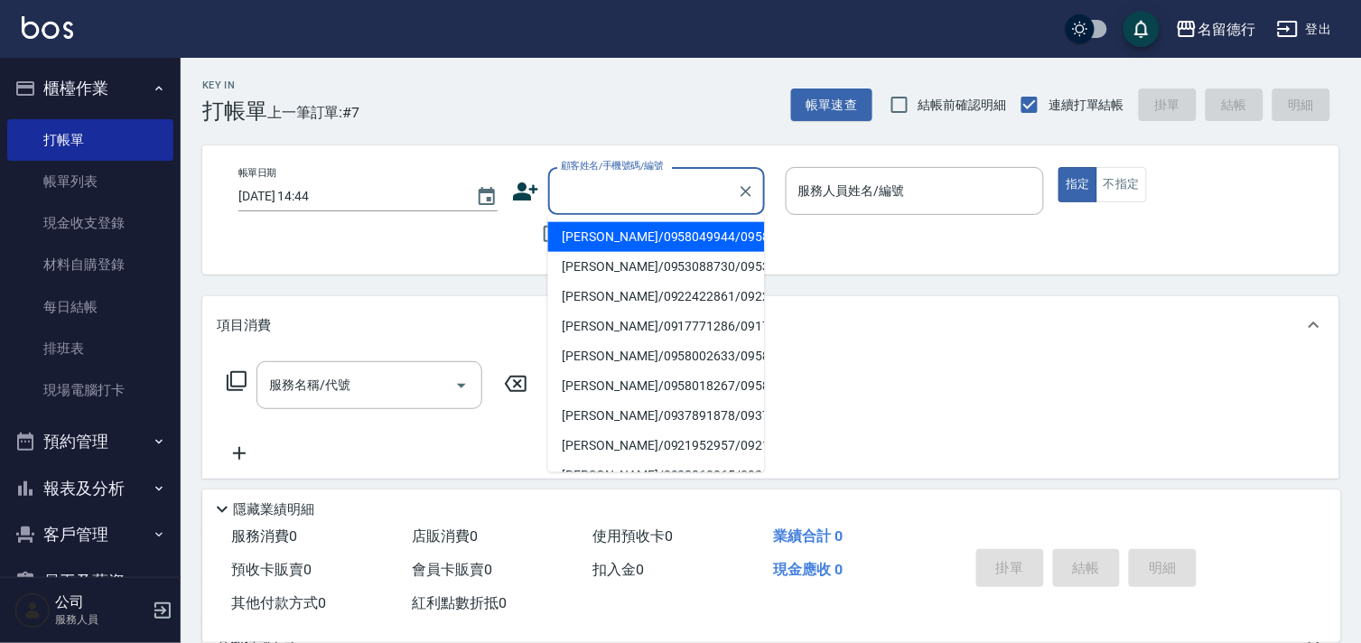
click at [581, 185] on div "顧客姓名/手機號碼/編號 顧客姓名/手機號碼/編號" at bounding box center [656, 191] width 217 height 48
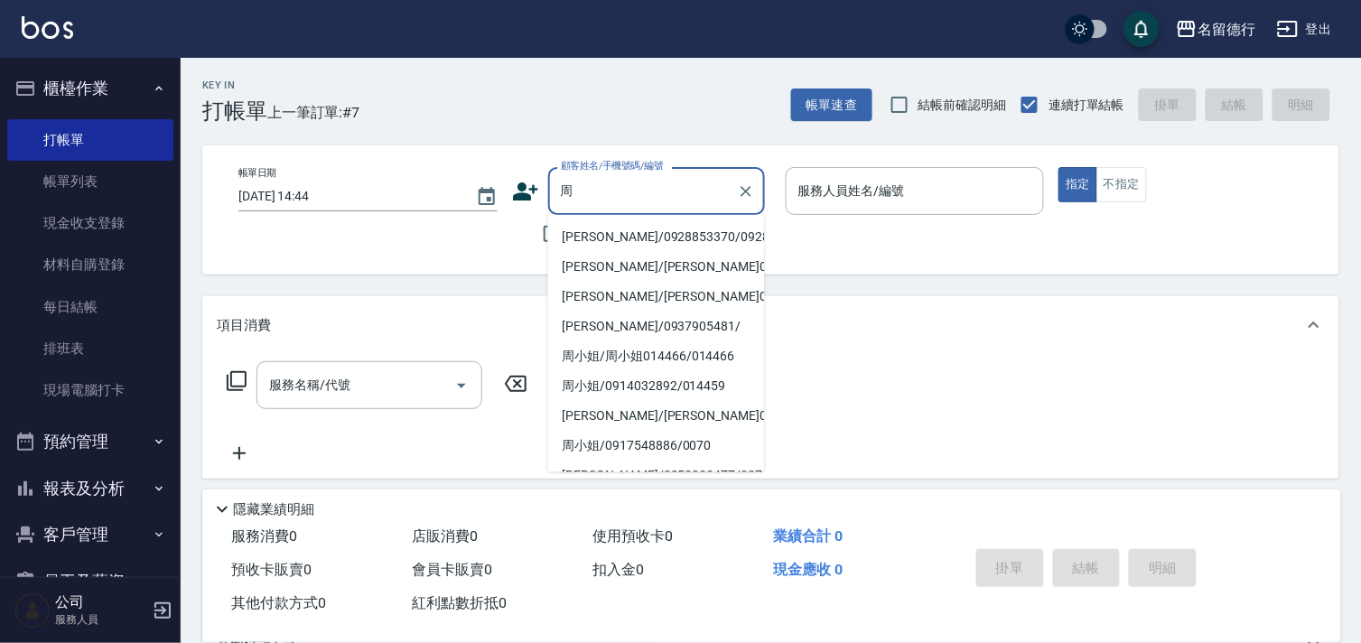
click at [620, 241] on li "[PERSON_NAME]/0928853370/0928853370" at bounding box center [656, 237] width 217 height 30
type input "[PERSON_NAME]/0928853370/0928853370"
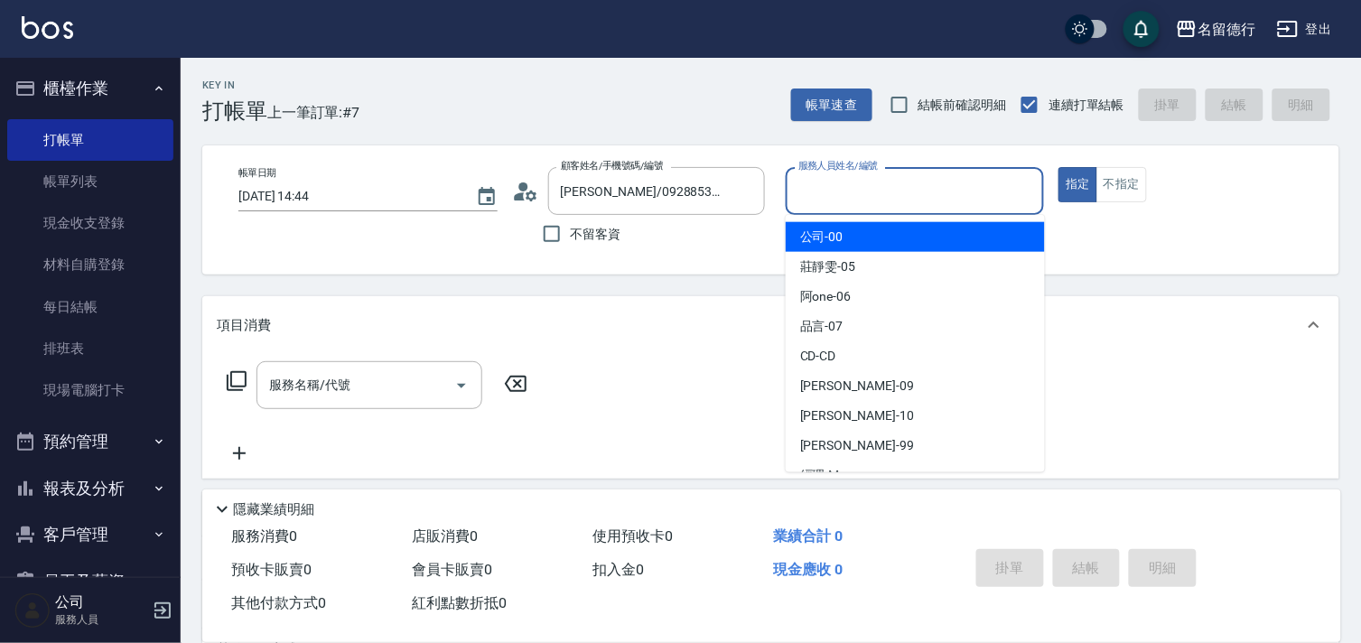
click at [854, 177] on input "服務人員姓名/編號" at bounding box center [915, 191] width 243 height 32
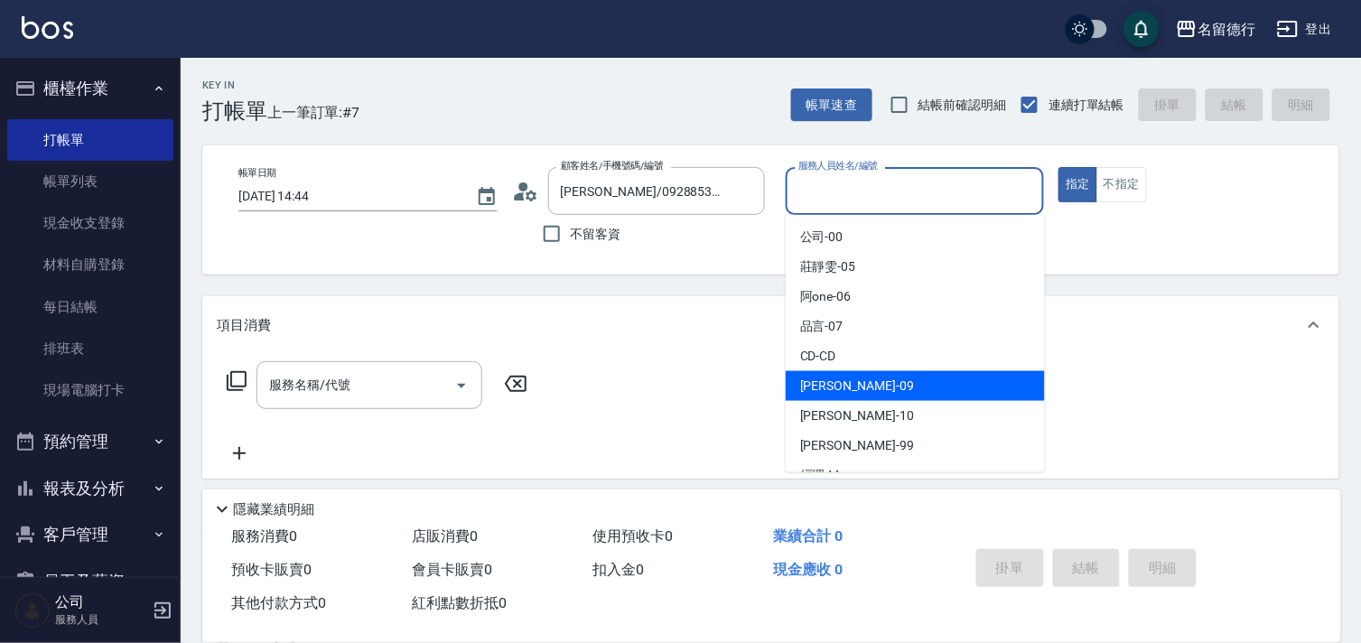
click at [832, 390] on span "[PERSON_NAME] -09" at bounding box center [857, 386] width 114 height 19
type input "[PERSON_NAME]-09"
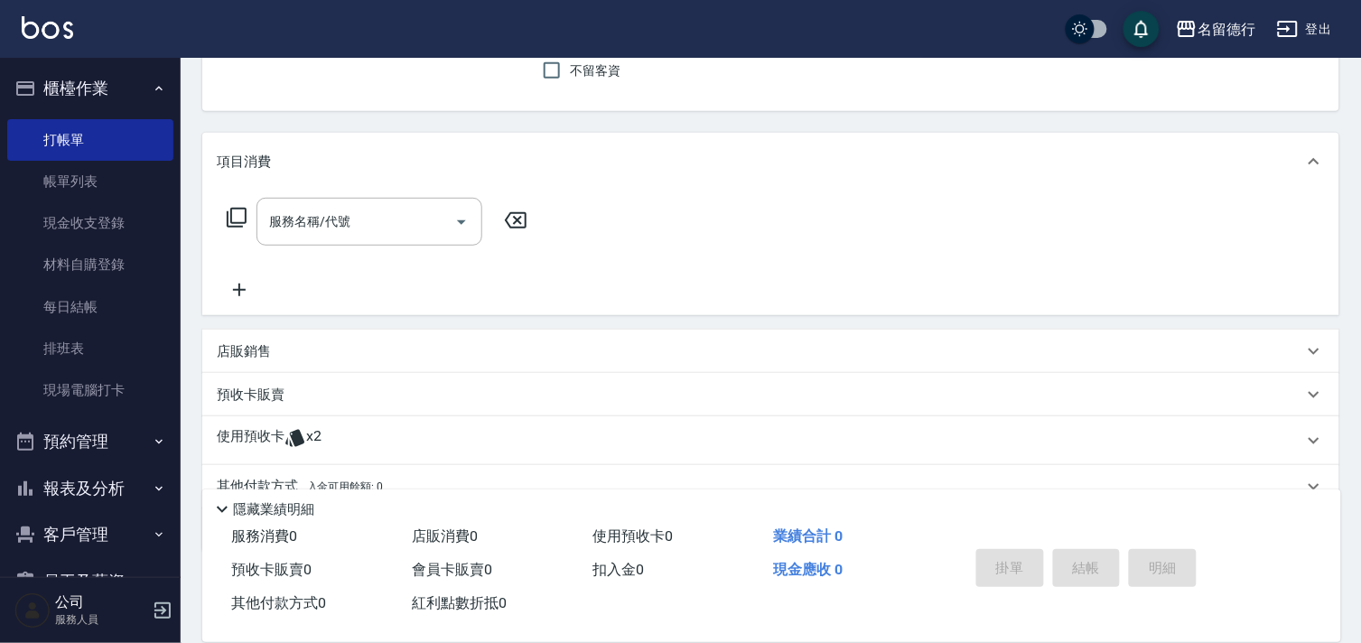
scroll to position [242, 0]
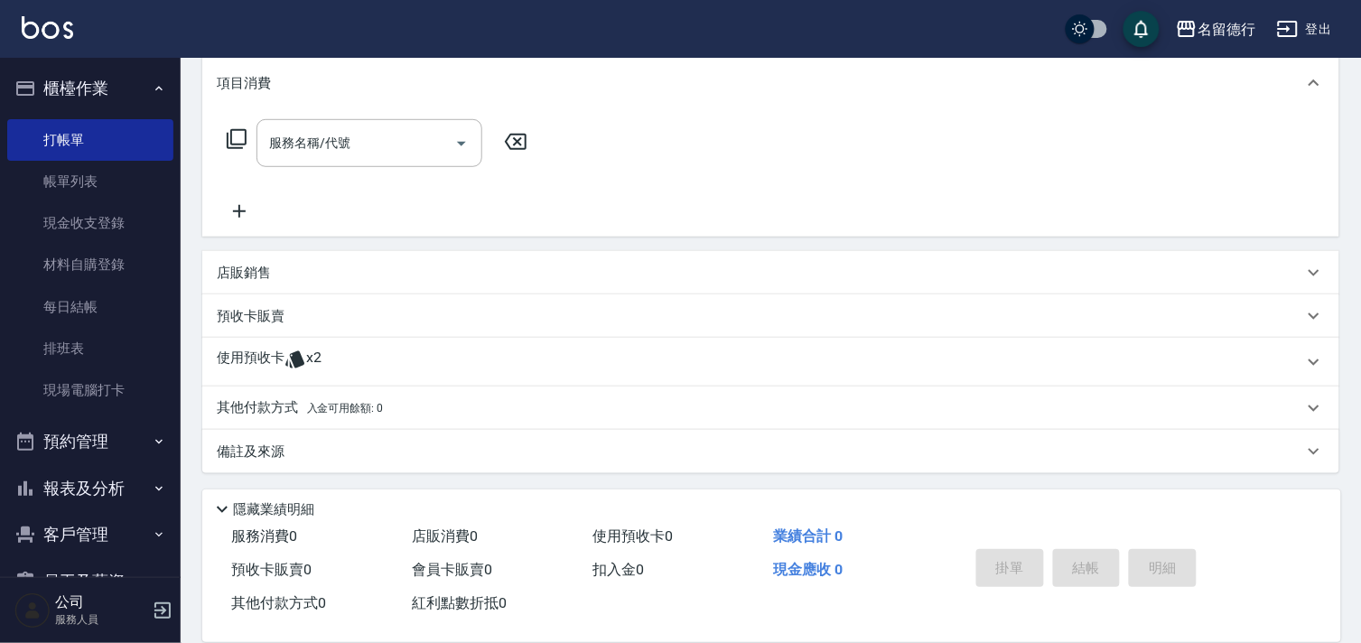
click at [257, 363] on p "使用預收卡" at bounding box center [251, 362] width 68 height 27
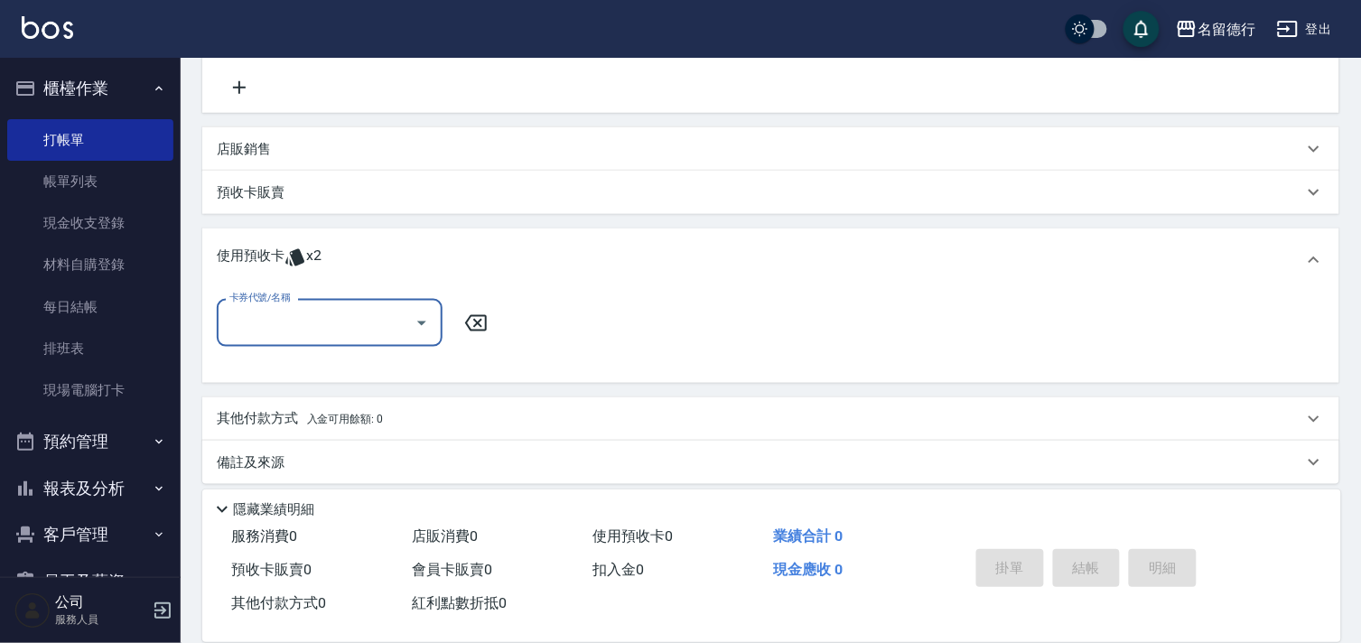
scroll to position [374, 0]
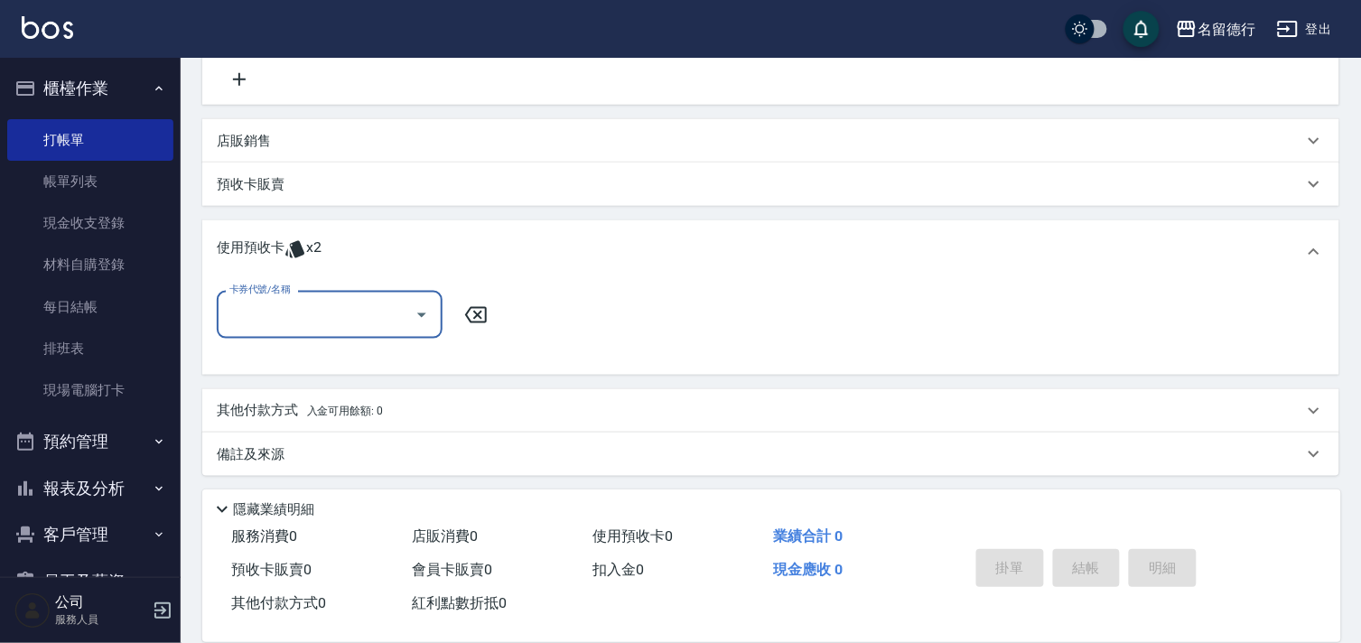
click at [284, 311] on input "卡券代號/名稱" at bounding box center [316, 315] width 182 height 32
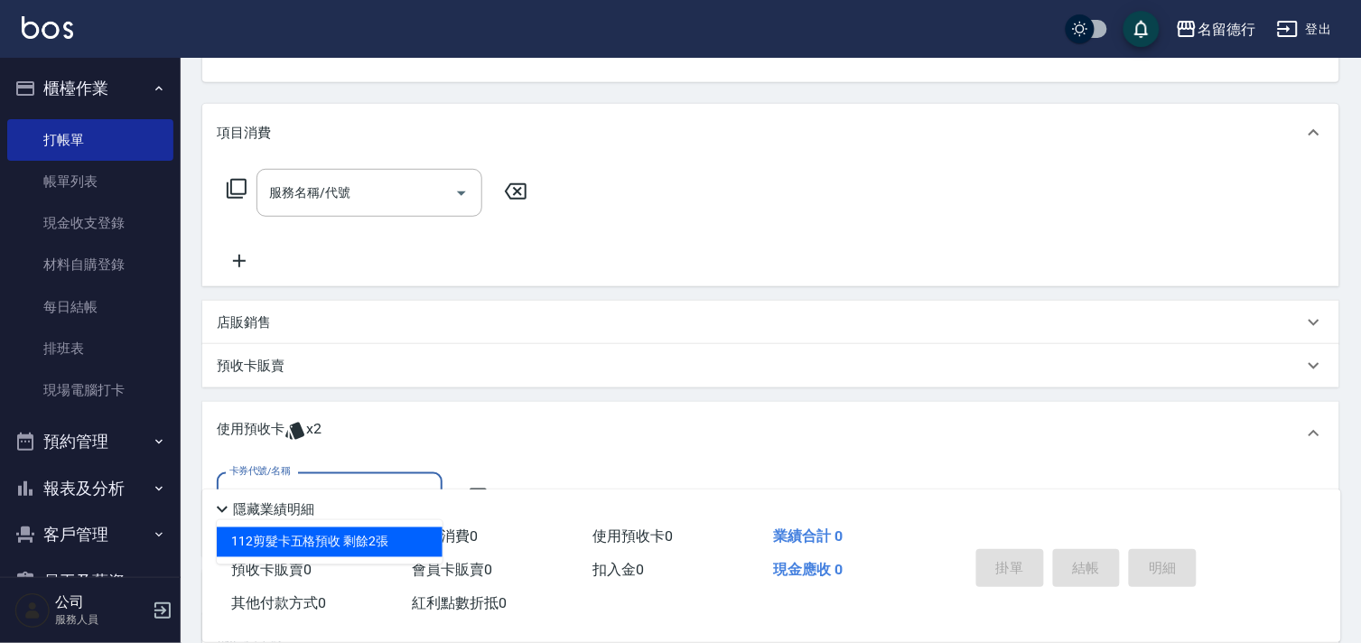
scroll to position [173, 0]
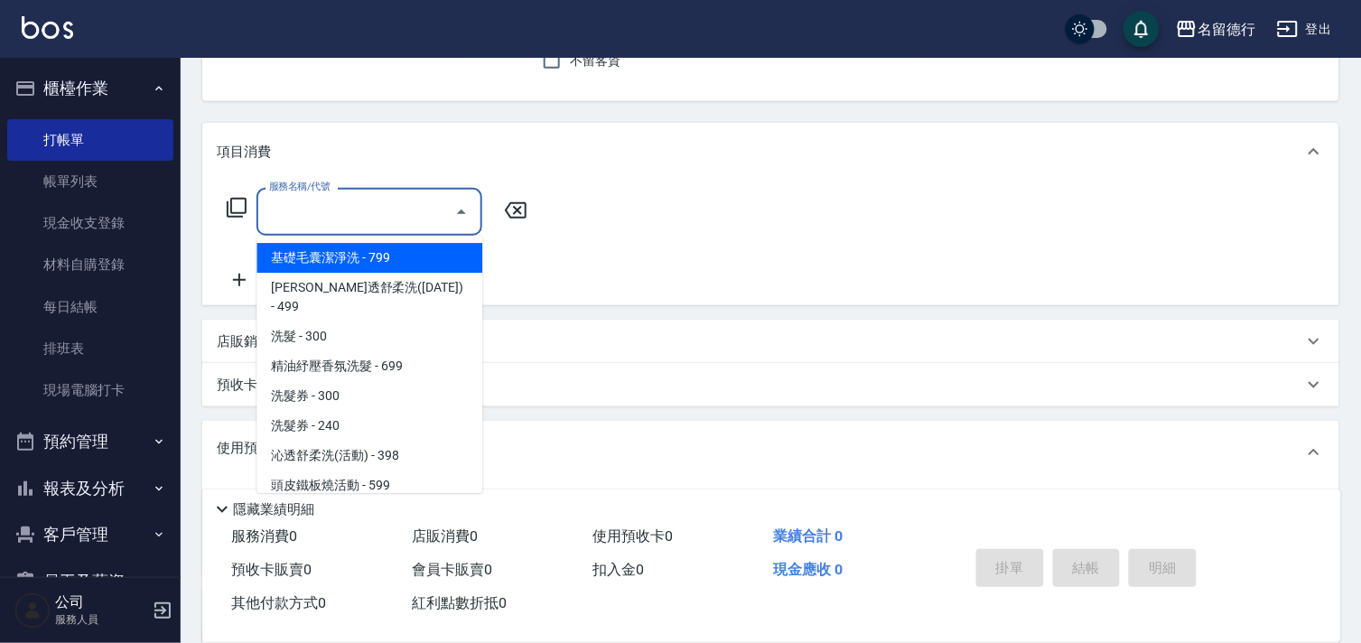
click at [322, 218] on div "服務名稱/代號 服務名稱/代號" at bounding box center [369, 212] width 226 height 48
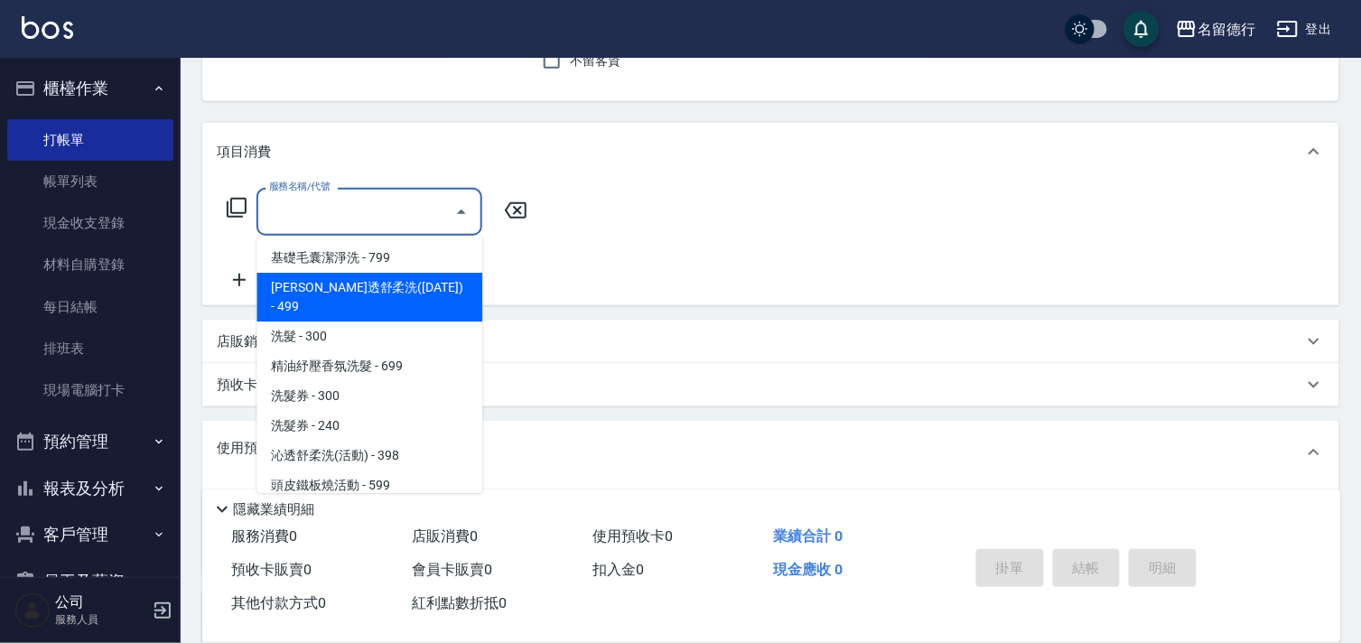
click at [615, 280] on div "服務名稱/代號 服務名稱/代號" at bounding box center [770, 243] width 1137 height 125
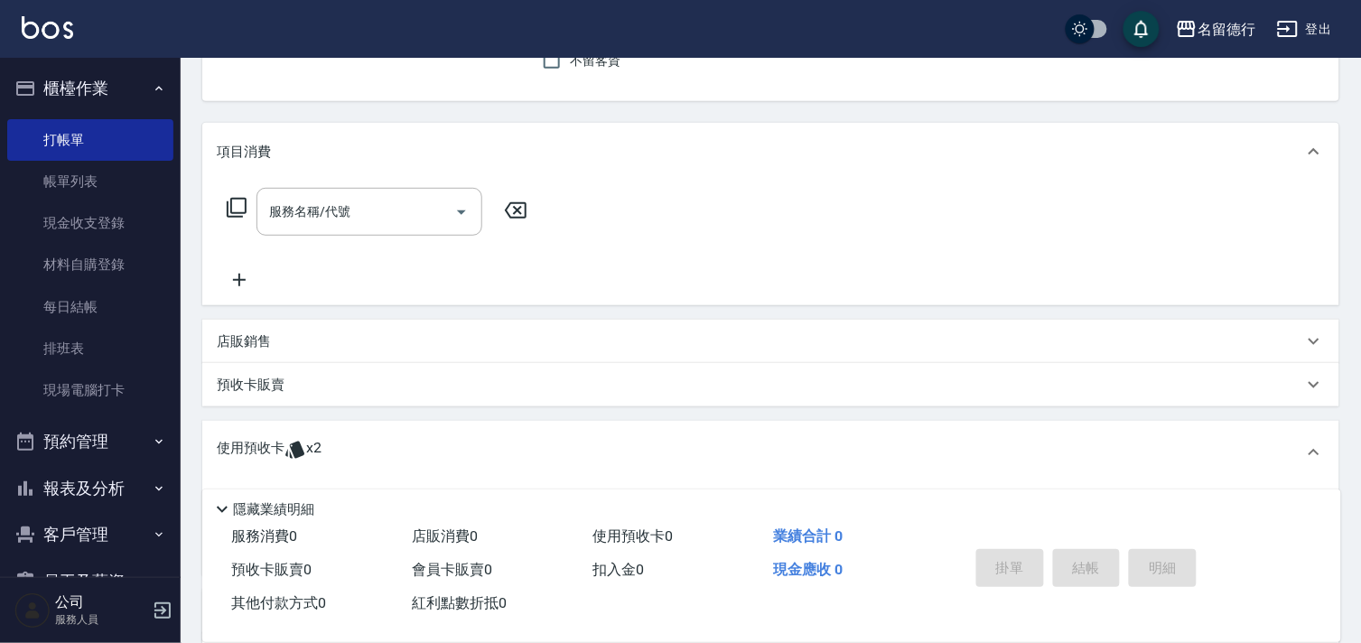
click at [237, 344] on p "店販銷售" at bounding box center [244, 341] width 54 height 19
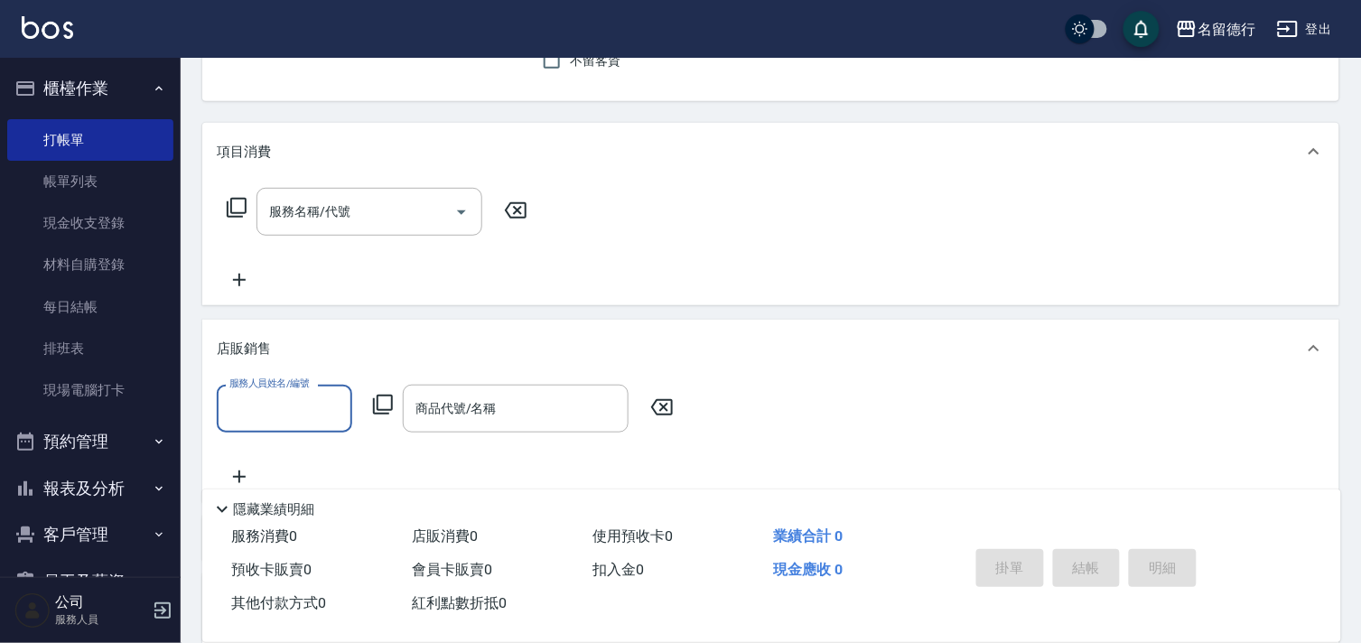
scroll to position [0, 0]
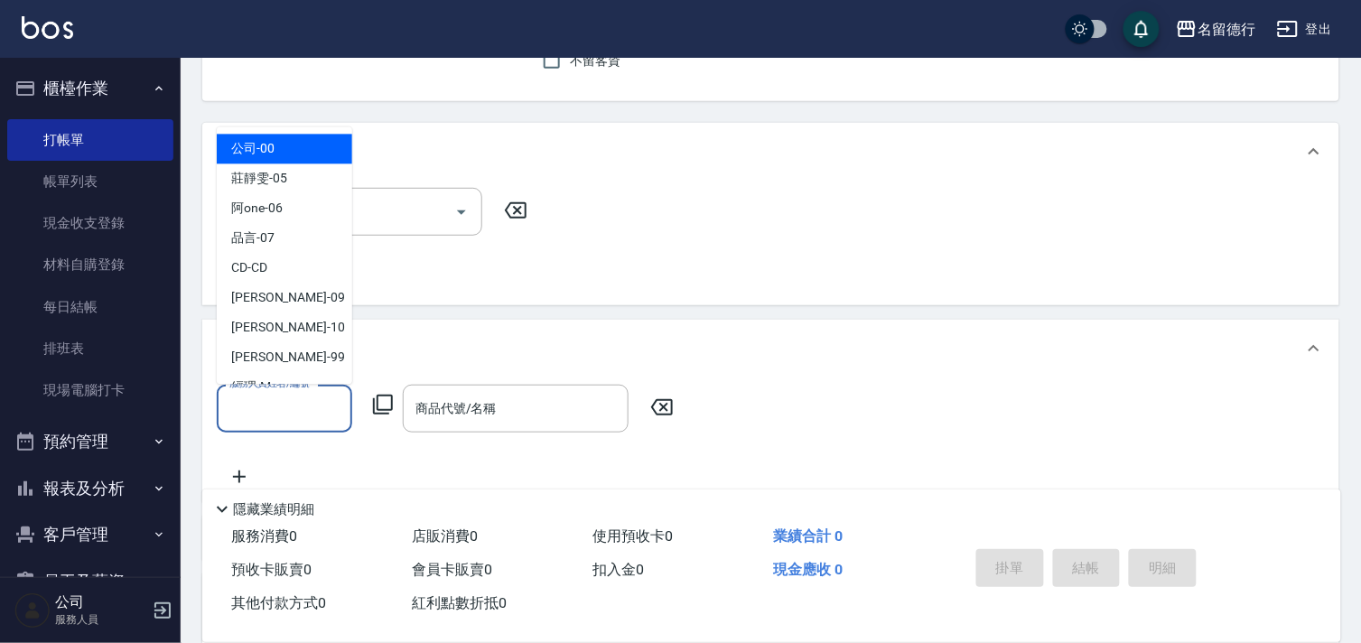
click at [259, 413] on input "服務人員姓名/編號" at bounding box center [284, 409] width 119 height 32
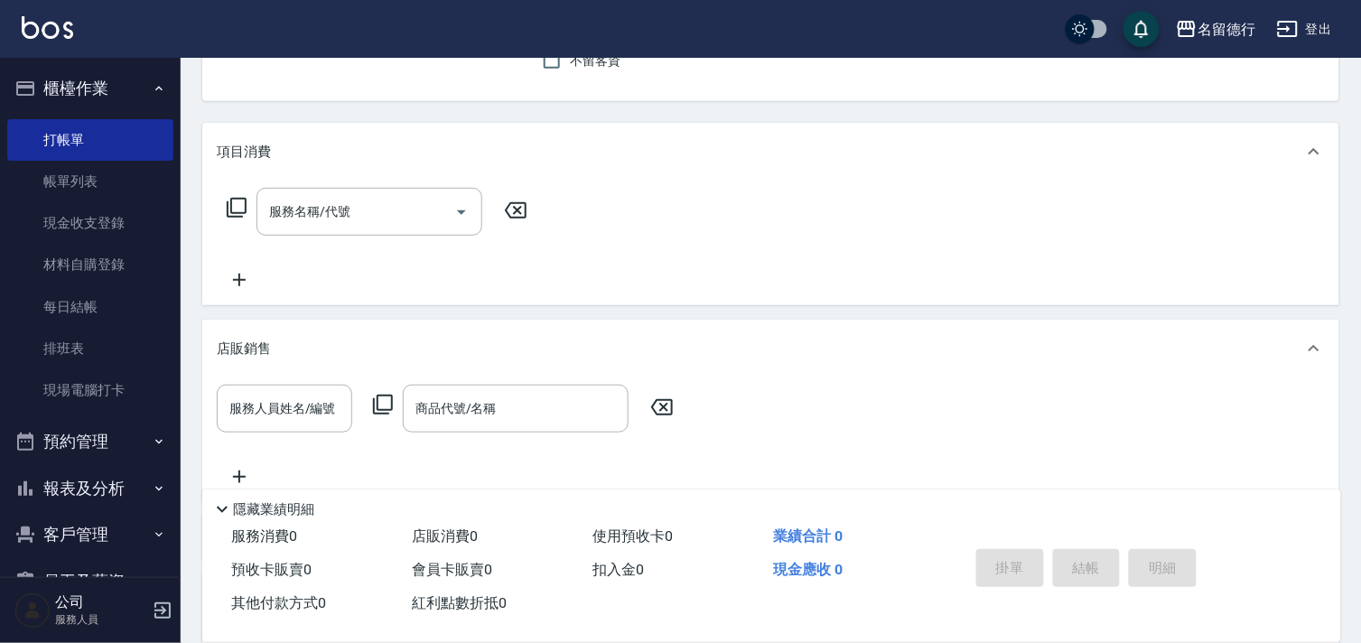
click at [424, 345] on div "店販銷售" at bounding box center [760, 348] width 1086 height 19
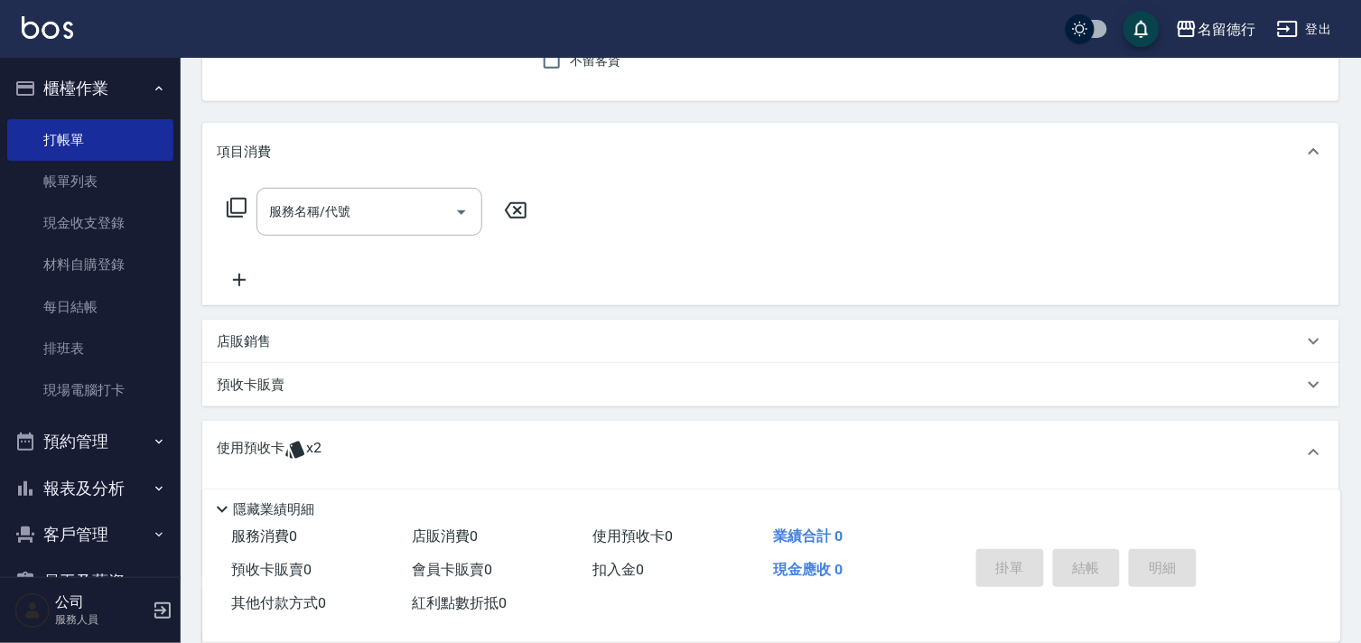
click at [251, 384] on p "預收卡販賣" at bounding box center [251, 385] width 68 height 19
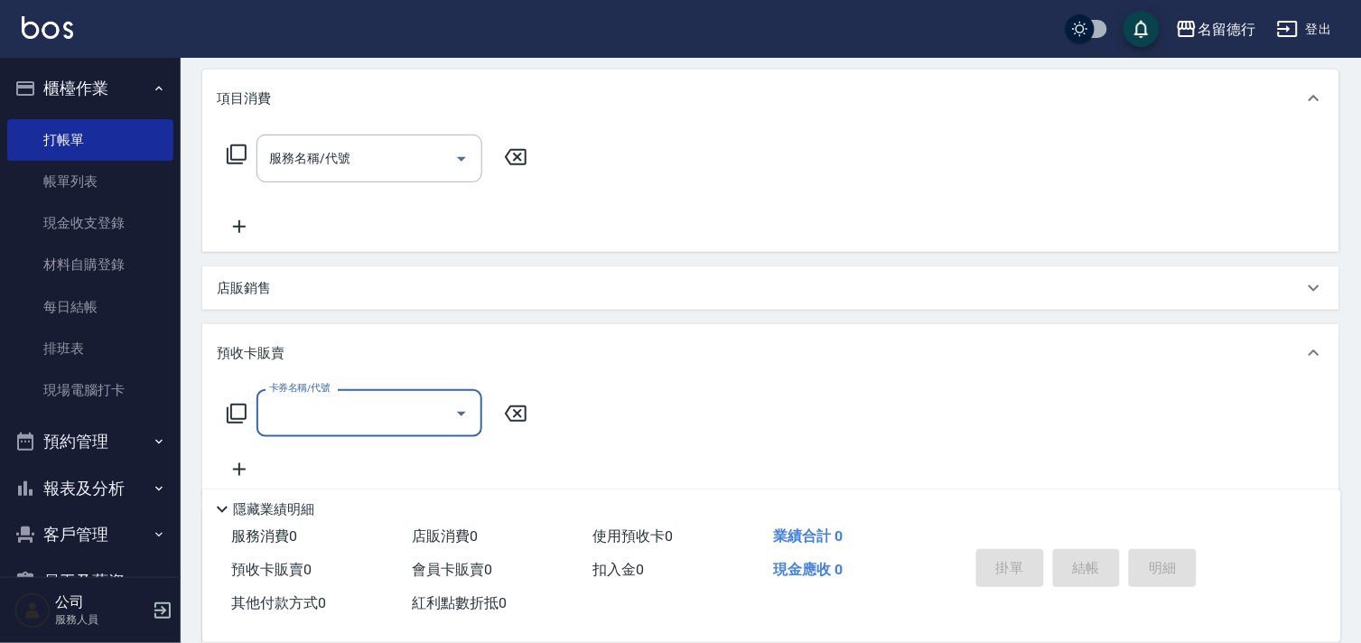
scroll to position [274, 0]
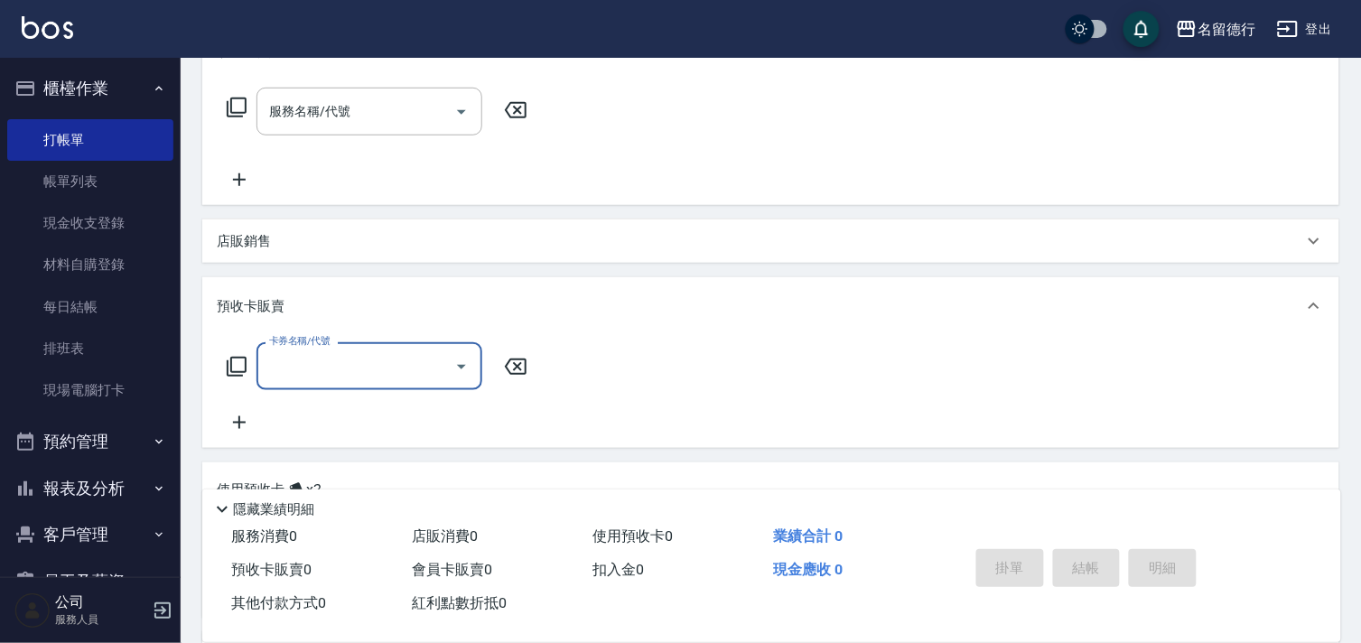
click at [291, 367] on input "卡券名稱/代號" at bounding box center [356, 366] width 182 height 32
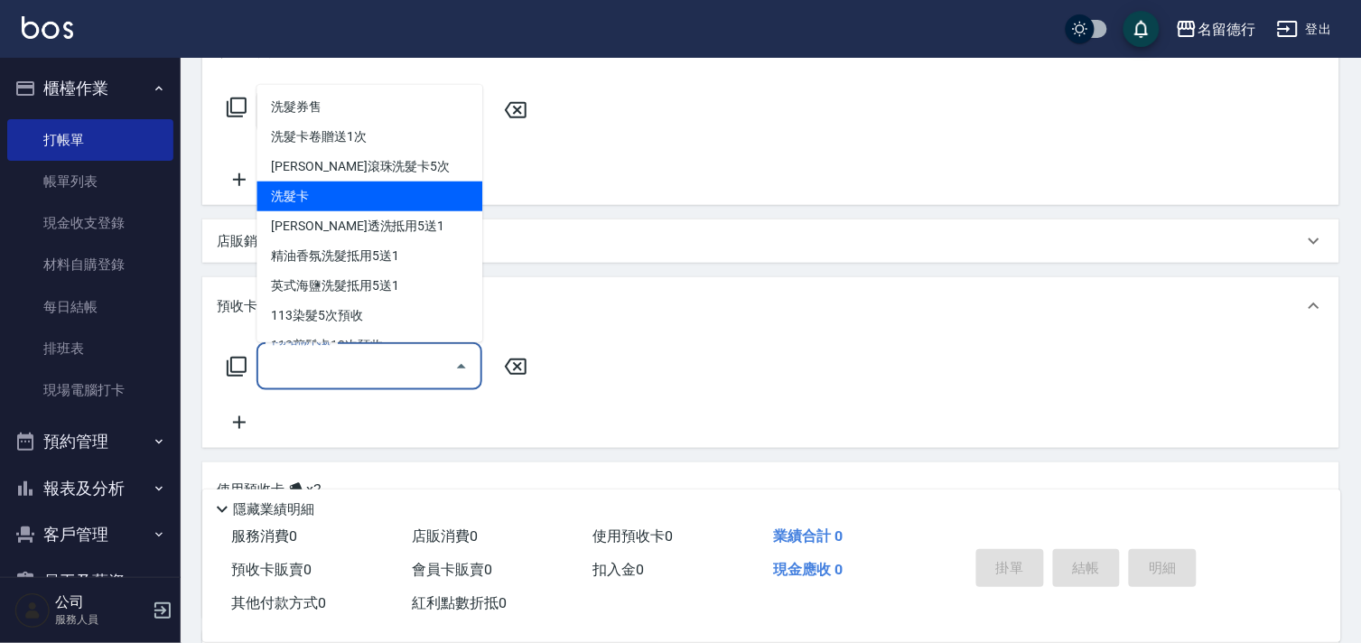
click at [344, 200] on span "洗髮卡" at bounding box center [369, 196] width 226 height 30
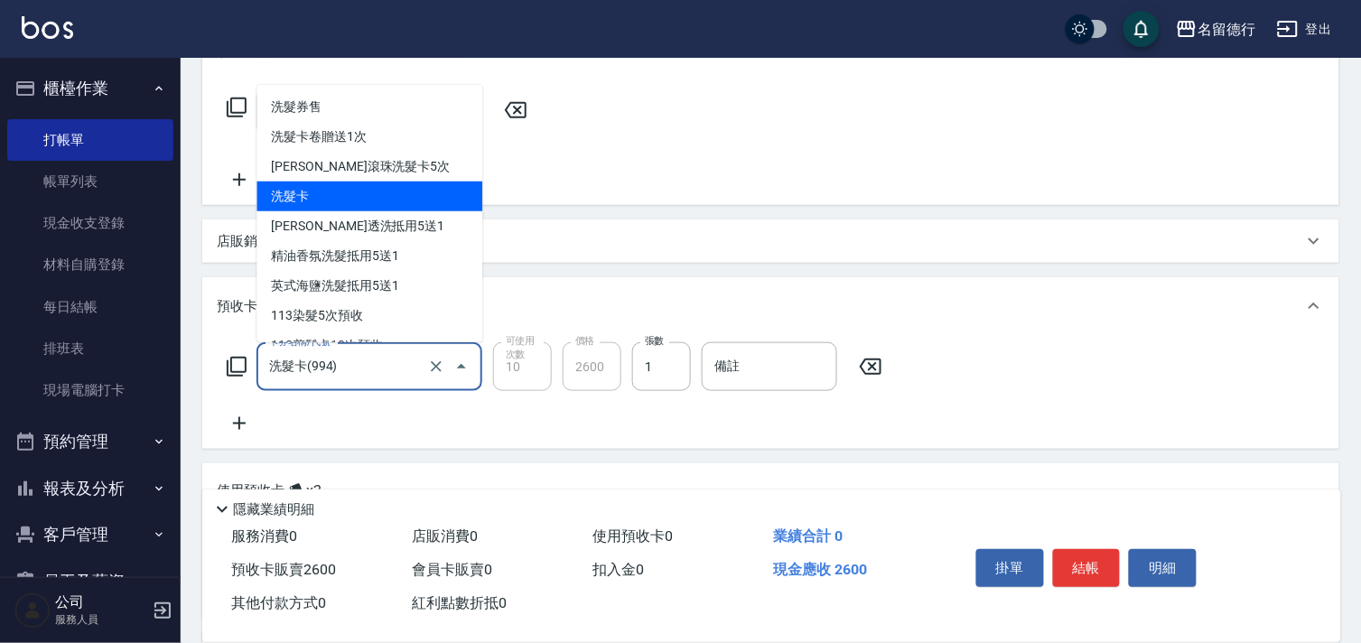
click at [348, 370] on input "洗髮卡(994)" at bounding box center [344, 367] width 159 height 32
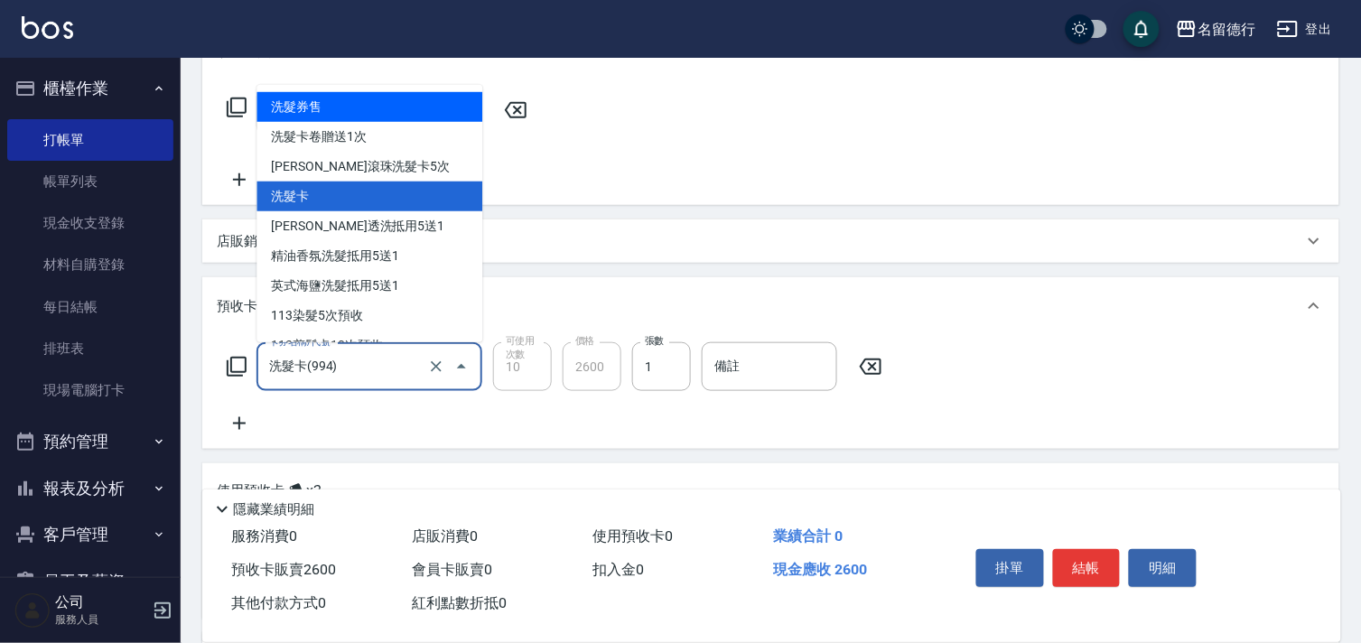
click at [340, 120] on span "洗髮券售" at bounding box center [369, 107] width 226 height 30
type input "洗髮券售(991)"
type input "3000"
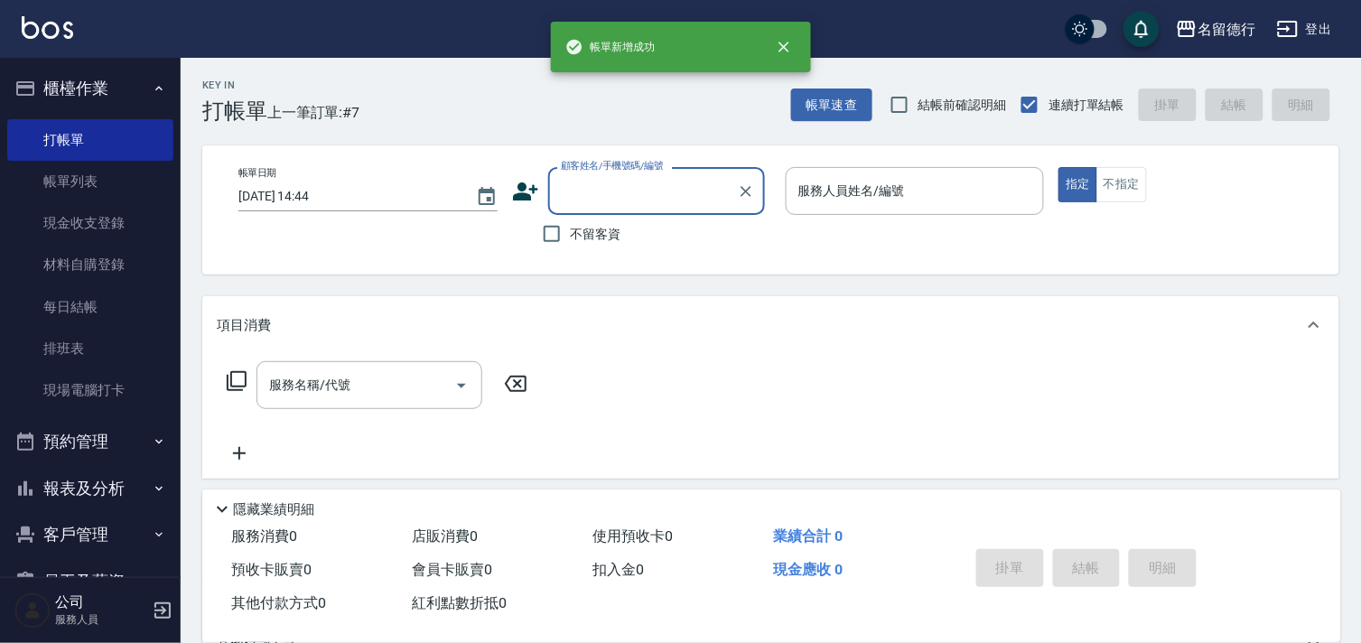
scroll to position [0, 0]
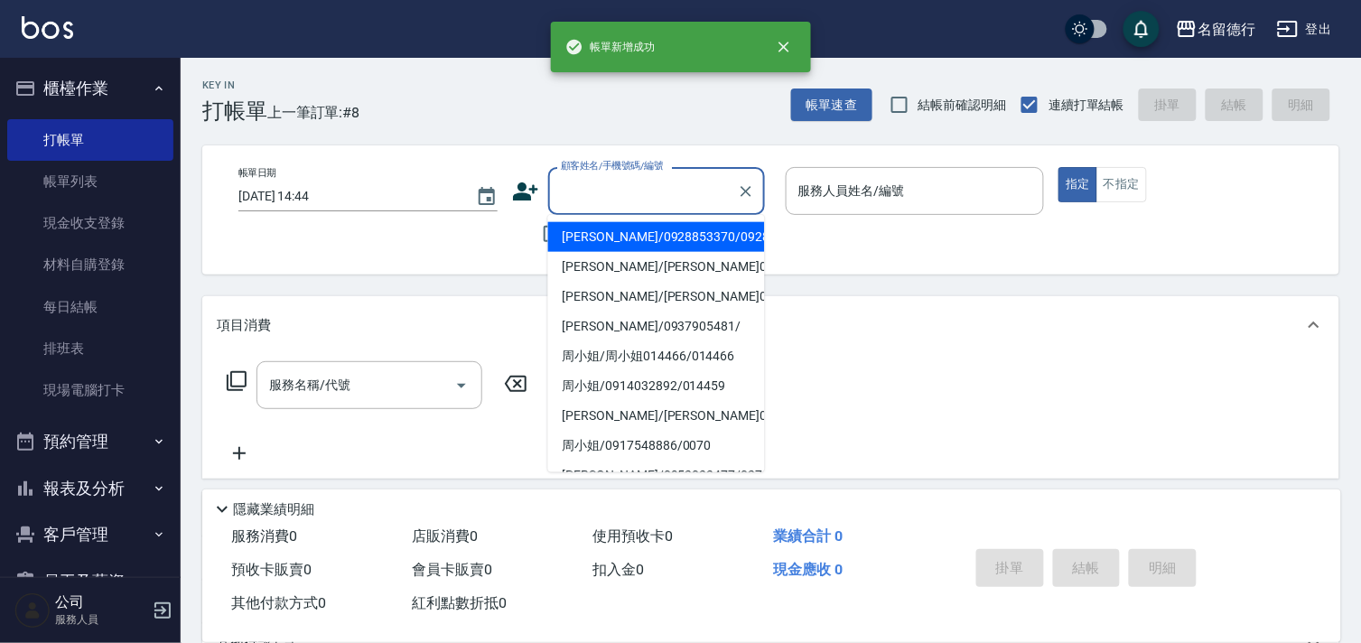
click at [564, 185] on input "顧客姓名/手機號碼/編號" at bounding box center [642, 191] width 173 height 32
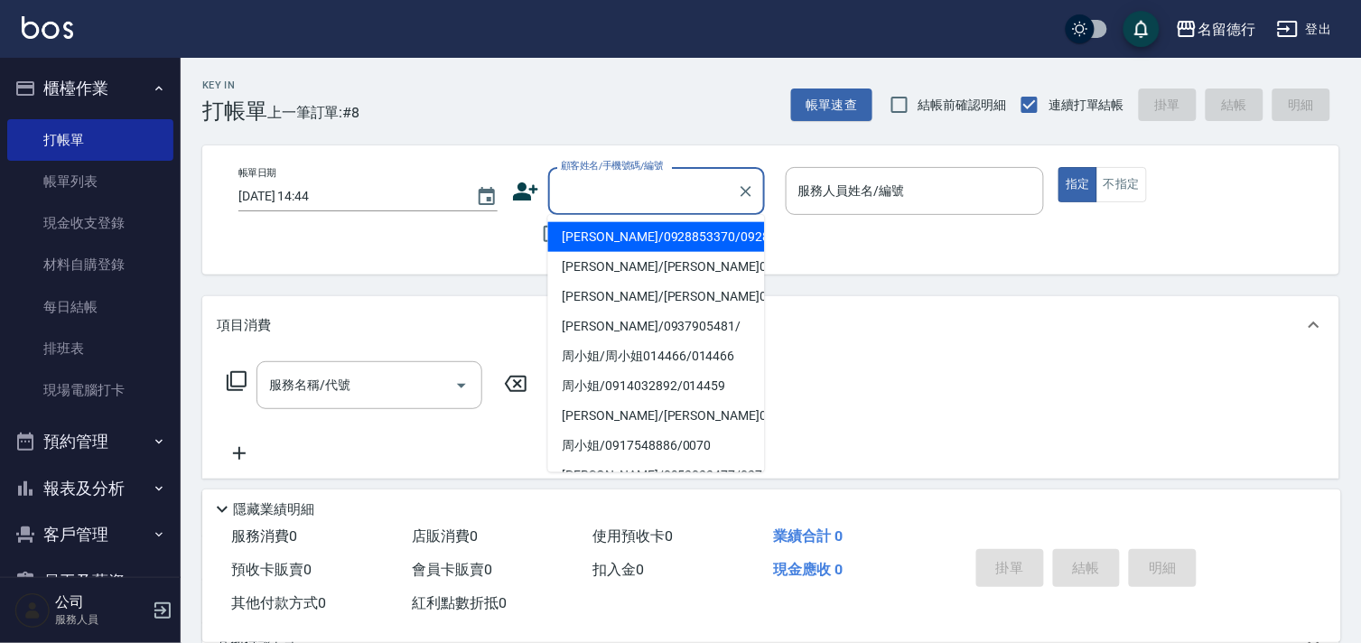
click at [589, 239] on li "[PERSON_NAME]/0928853370/0928853370" at bounding box center [656, 237] width 217 height 30
type input "[PERSON_NAME]/0928853370/0928853370"
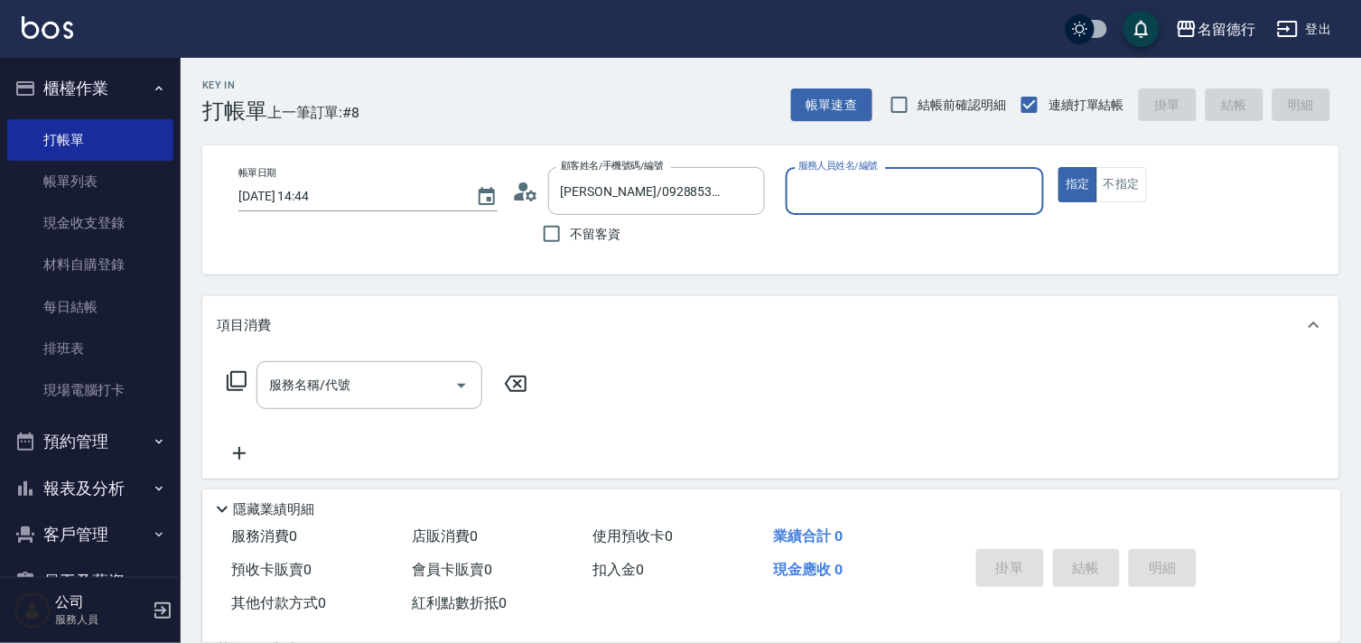
click at [809, 177] on input "服務人員姓名/編號" at bounding box center [915, 191] width 243 height 32
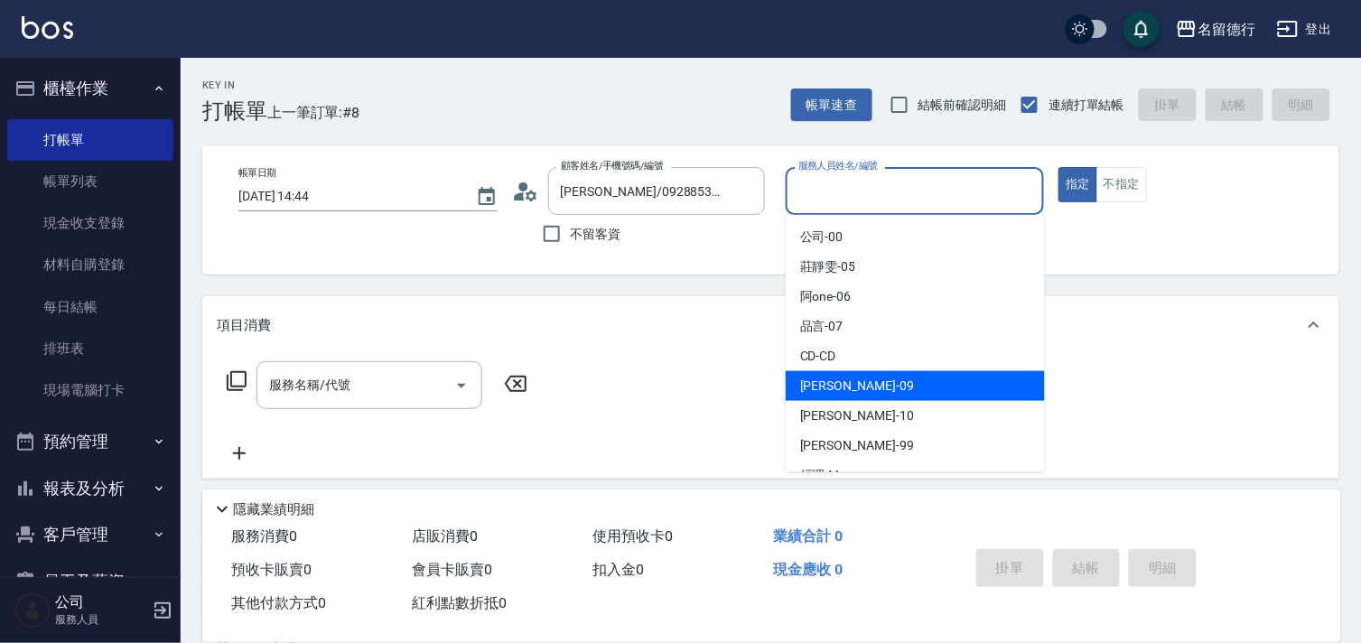
click at [806, 388] on span "[PERSON_NAME] -09" at bounding box center [857, 386] width 114 height 19
type input "[PERSON_NAME]-09"
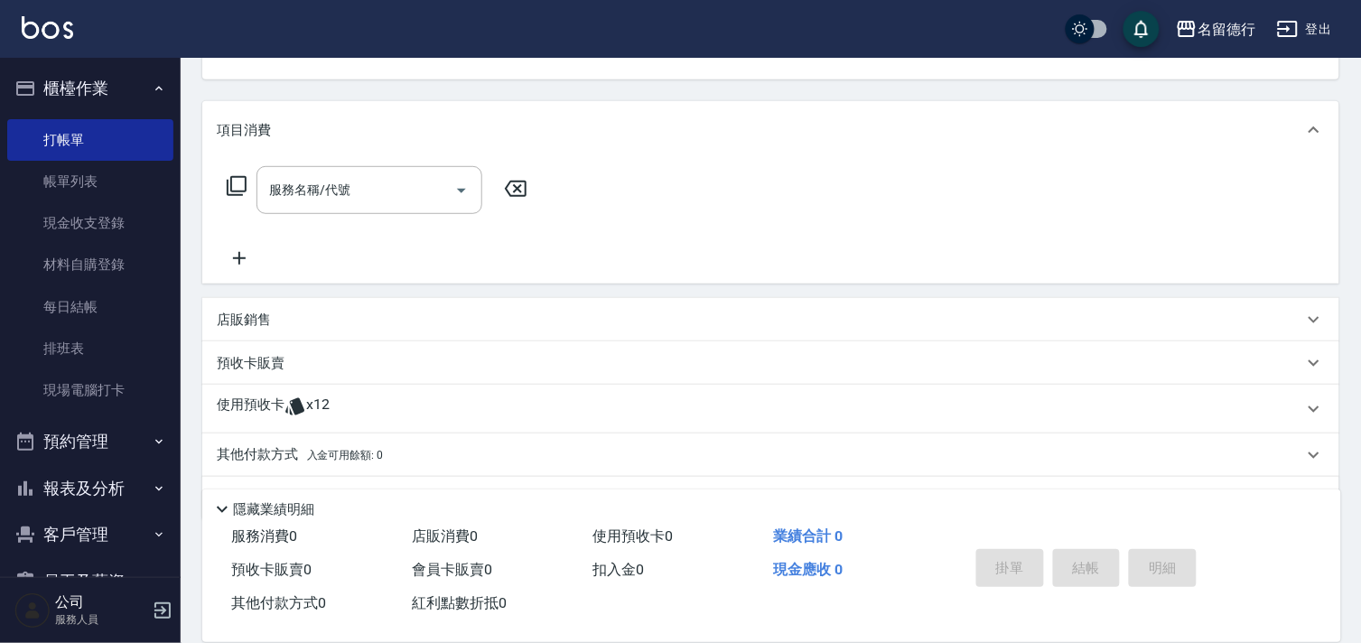
scroll to position [242, 0]
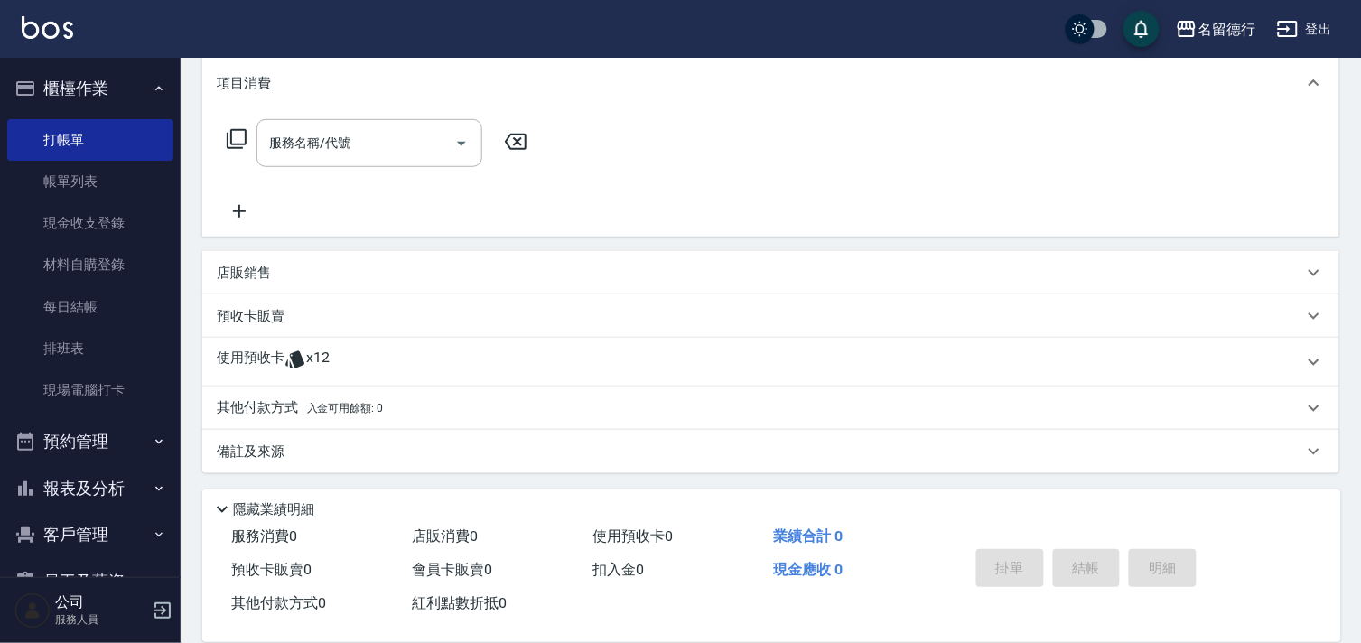
click at [265, 353] on p "使用預收卡" at bounding box center [251, 362] width 68 height 27
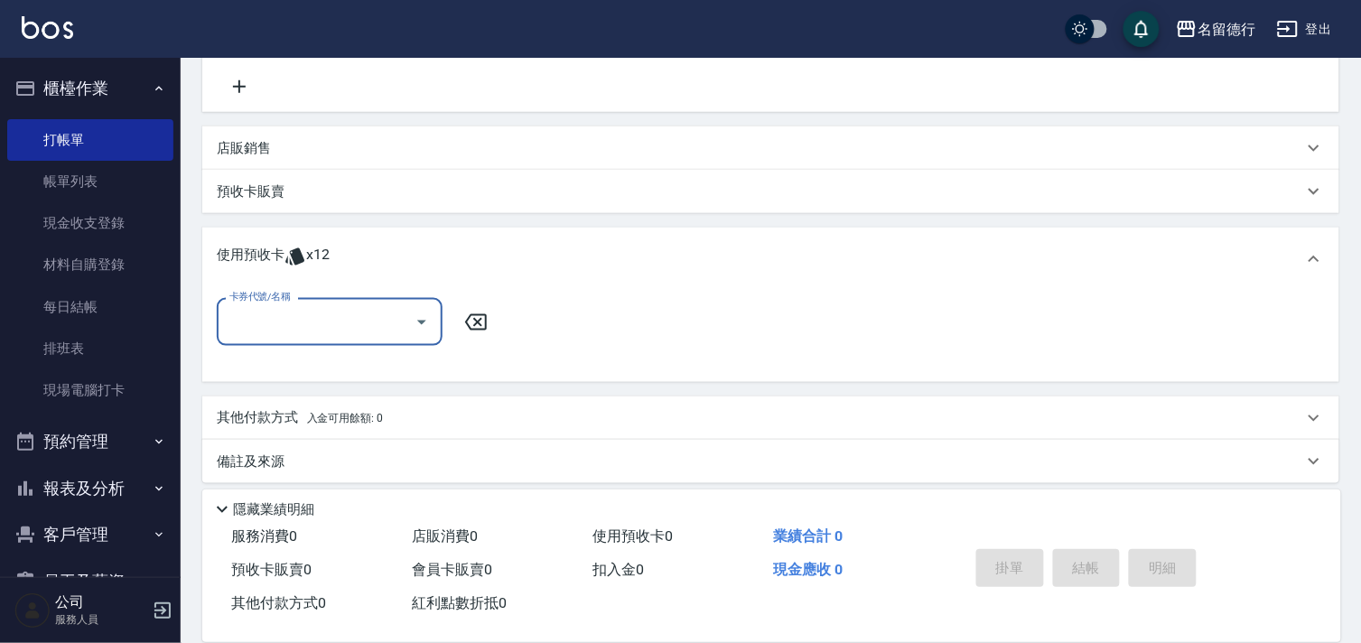
scroll to position [374, 0]
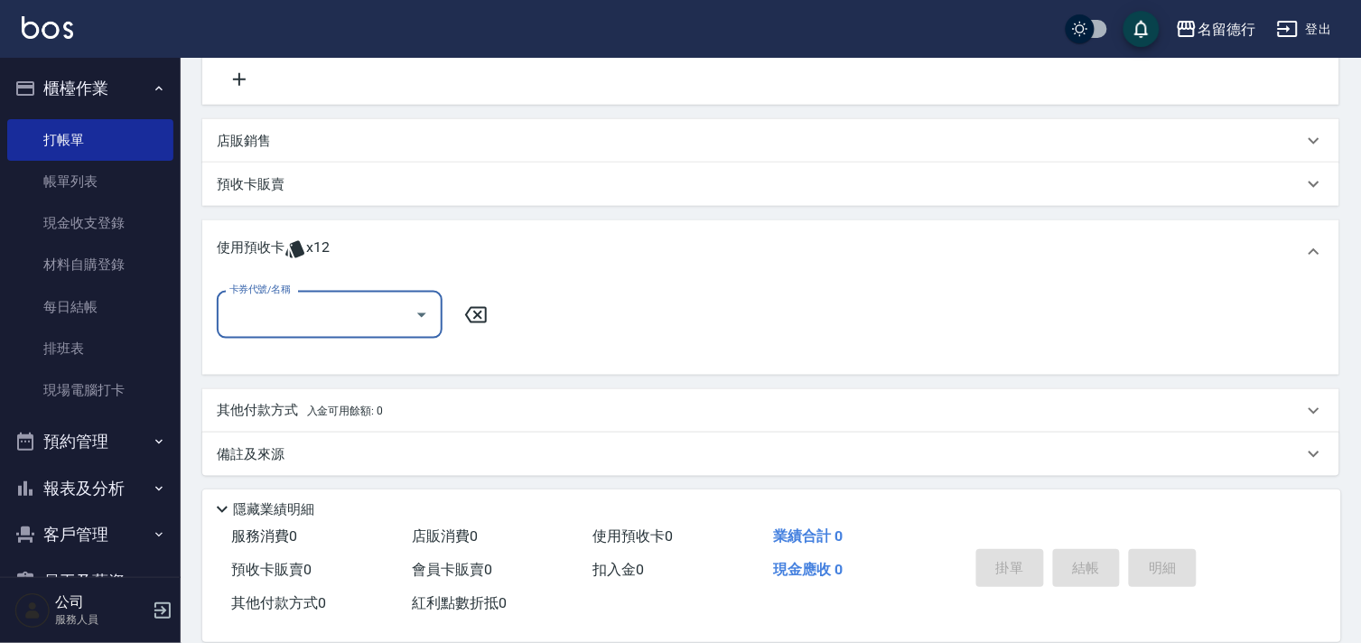
click at [273, 308] on input "卡券代號/名稱" at bounding box center [316, 315] width 182 height 32
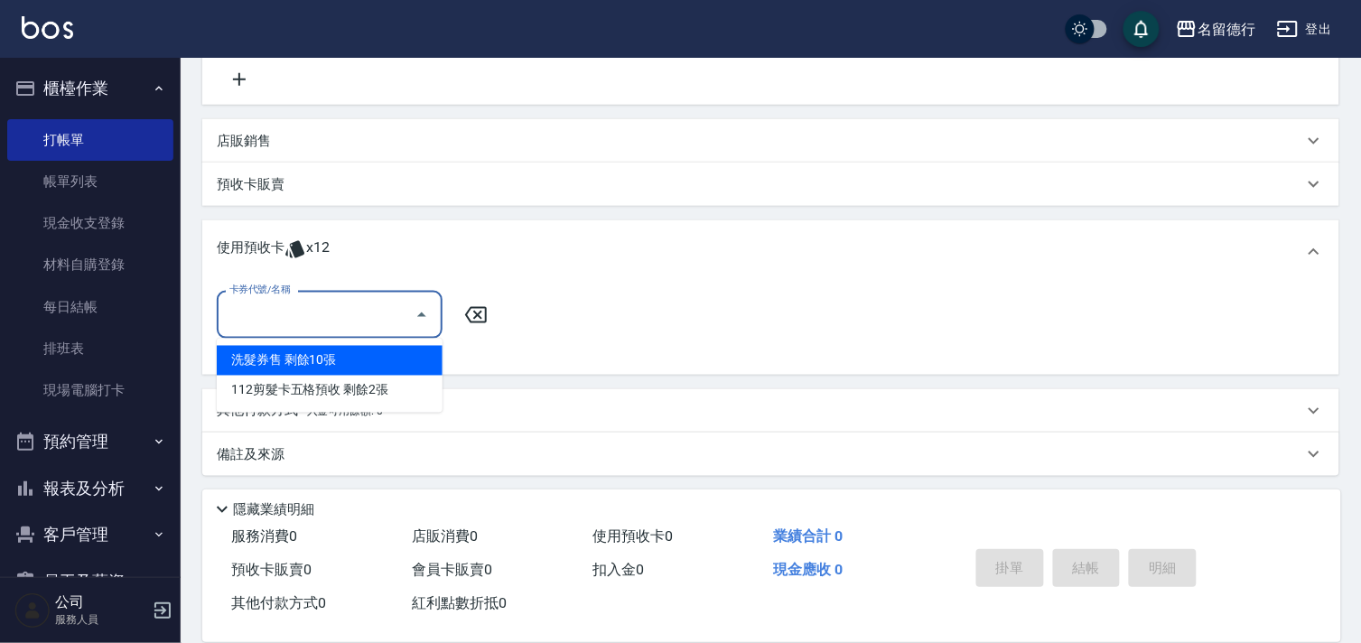
drag, startPoint x: 280, startPoint y: 356, endPoint x: 330, endPoint y: 353, distance: 50.6
click at [287, 356] on div "洗髮券售 剩餘10張" at bounding box center [330, 361] width 226 height 30
type input "洗髮券售"
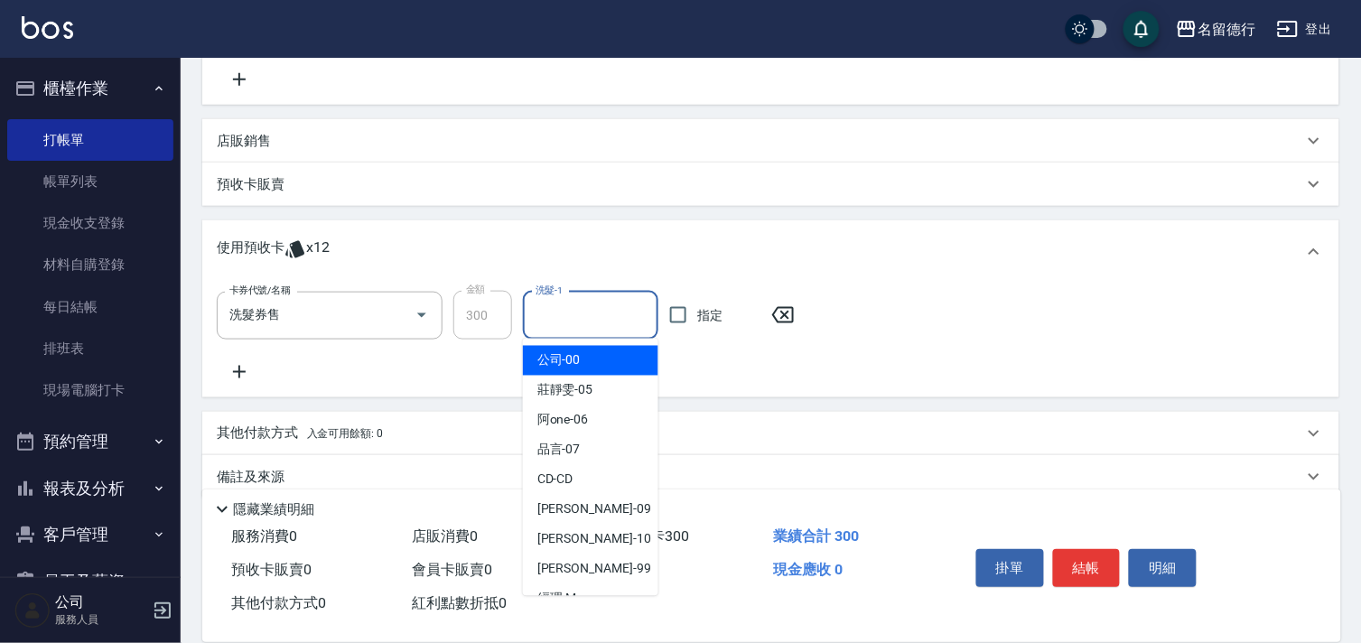
click at [566, 326] on input "洗髮-1" at bounding box center [590, 316] width 119 height 32
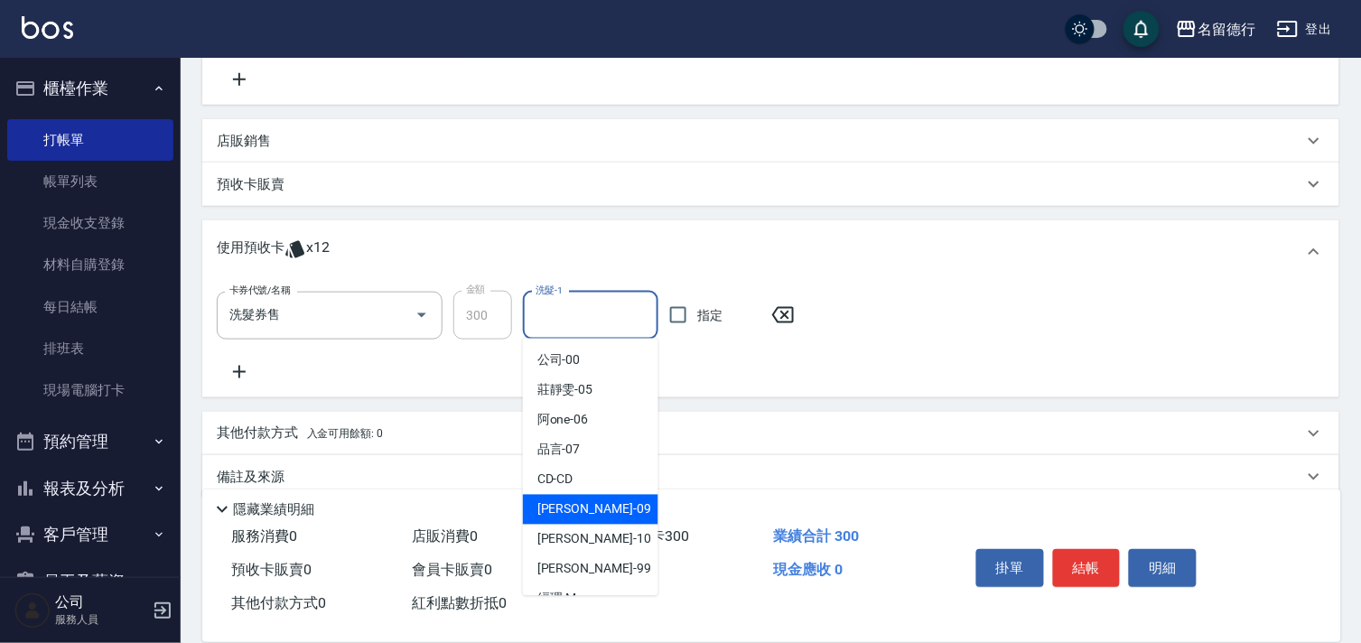
click at [589, 509] on div "[PERSON_NAME] -09" at bounding box center [590, 510] width 135 height 30
type input "[PERSON_NAME]-09"
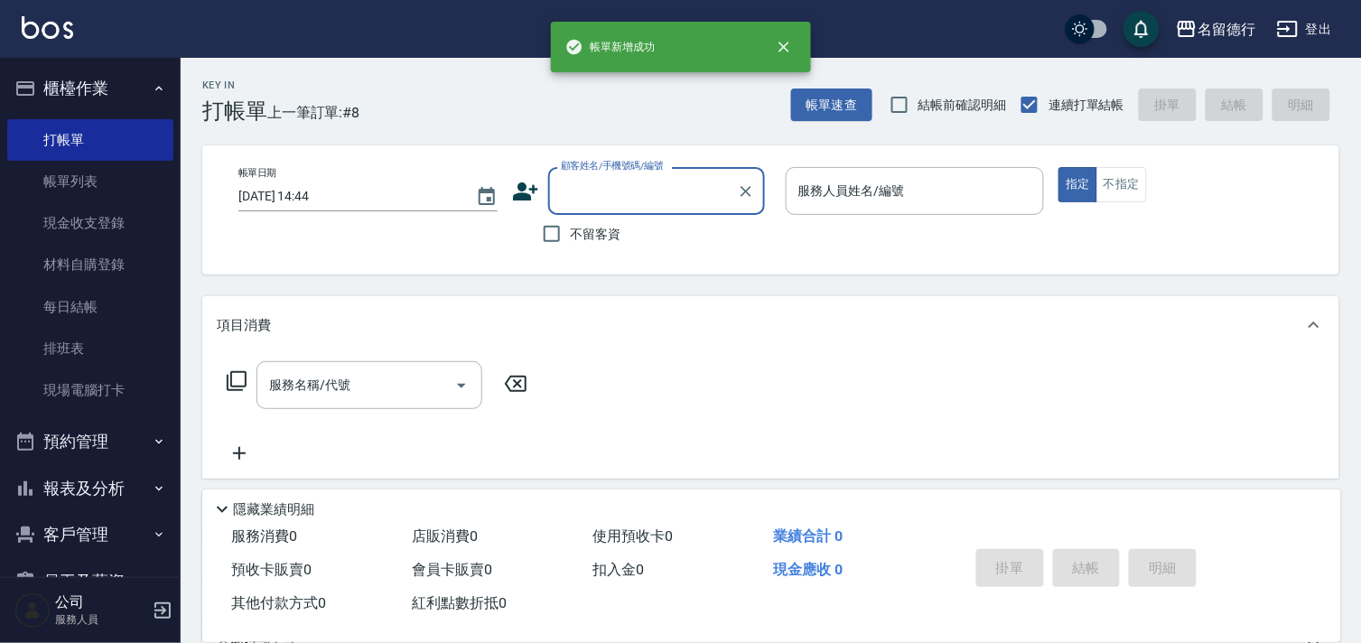
scroll to position [0, 0]
